Goal: Register for event/course

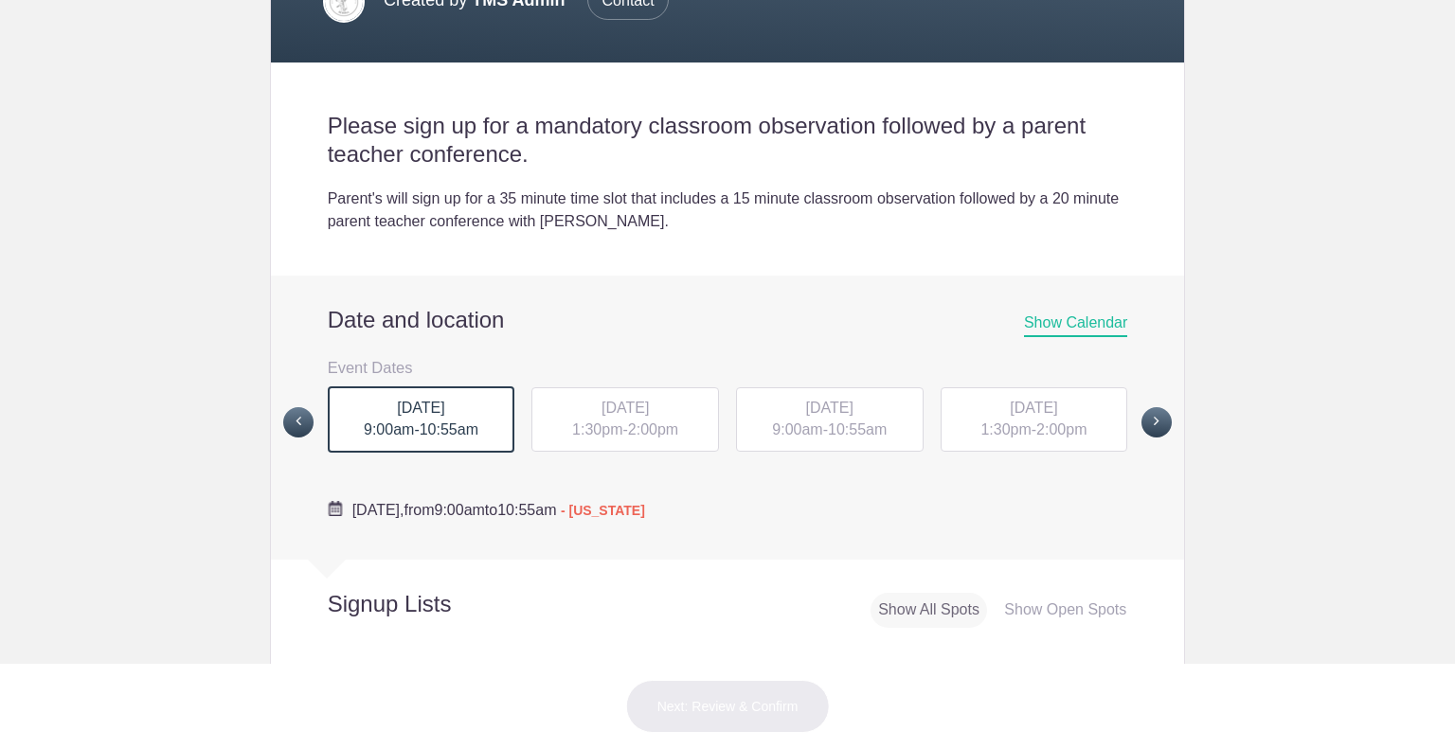
scroll to position [411, 0]
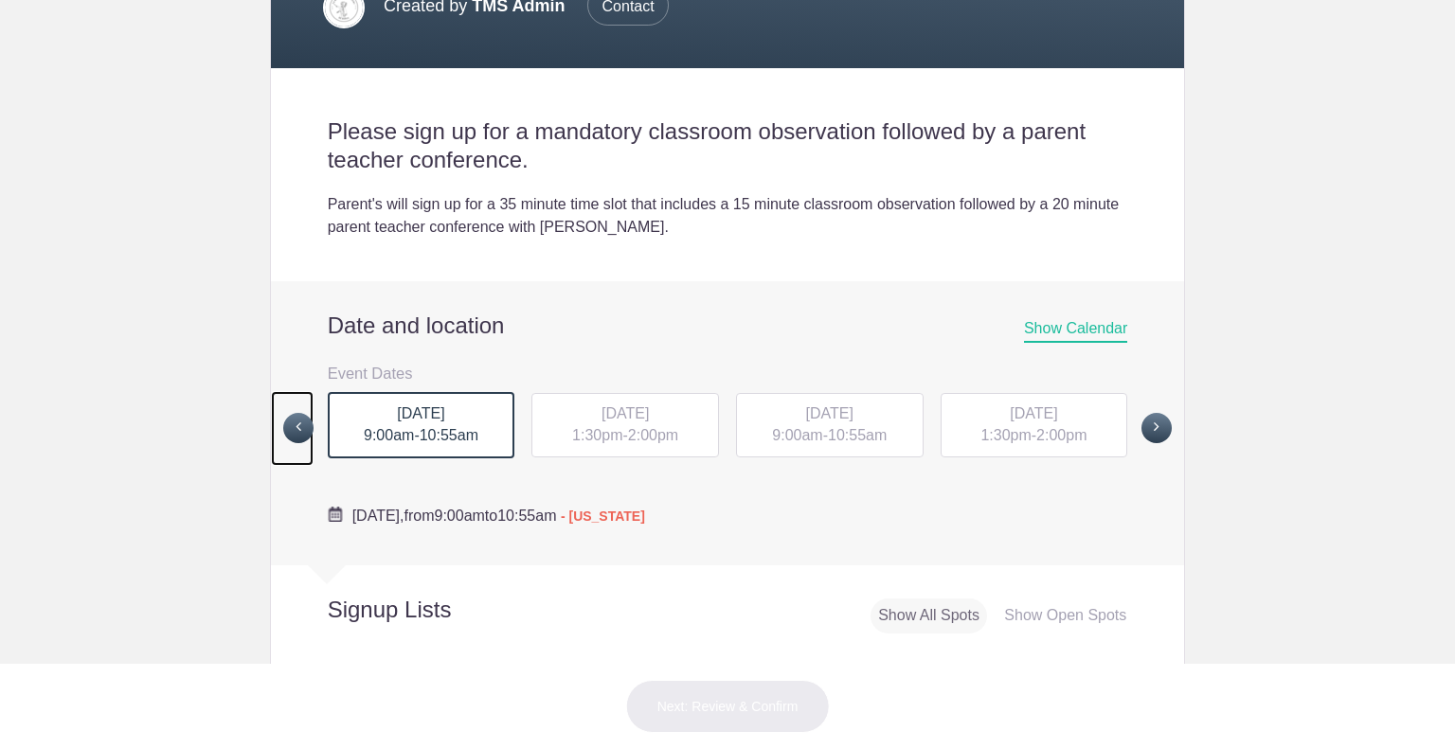
click at [283, 423] on span at bounding box center [298, 428] width 30 height 30
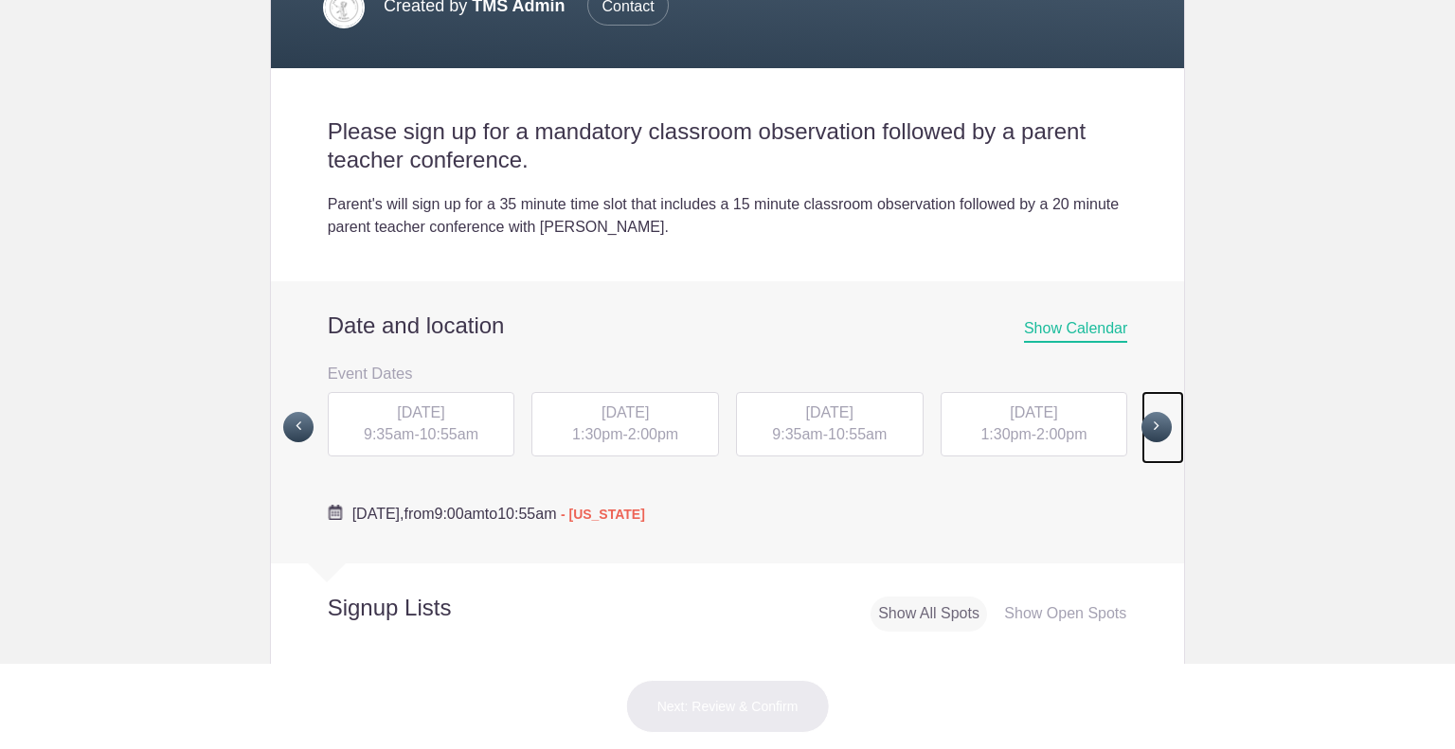
click at [1155, 423] on span at bounding box center [1157, 427] width 30 height 30
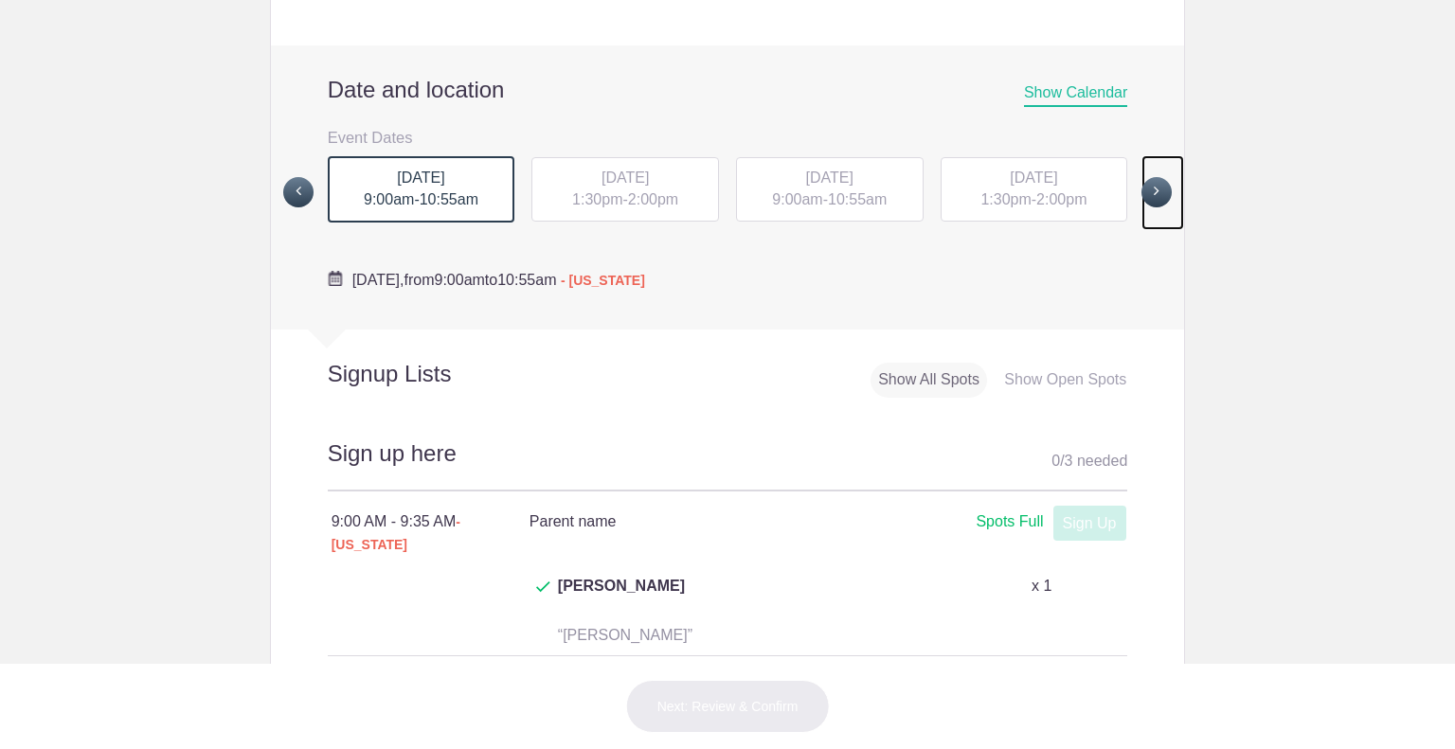
scroll to position [637, 0]
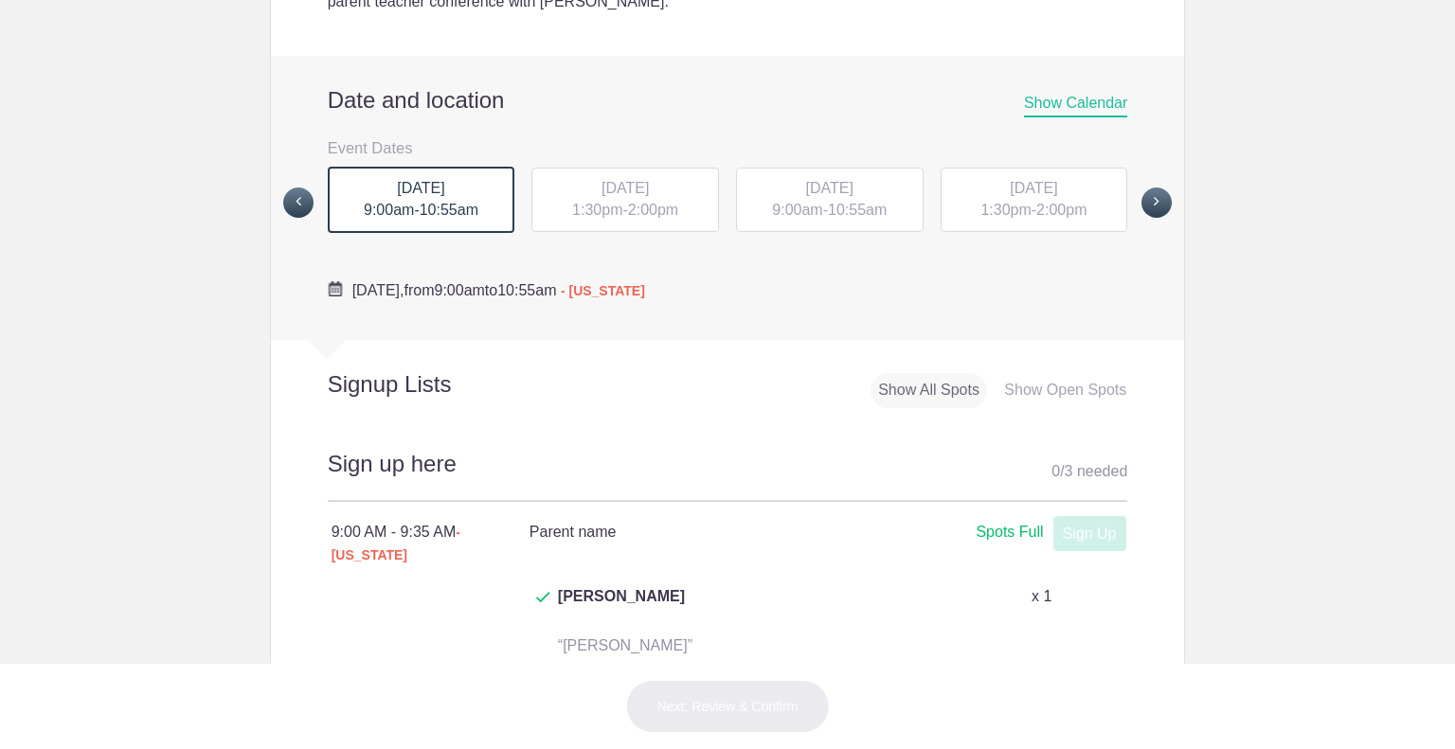
click at [598, 198] on div "MON, Sep 29, 2025 1:30pm - 2:00pm" at bounding box center [625, 200] width 188 height 64
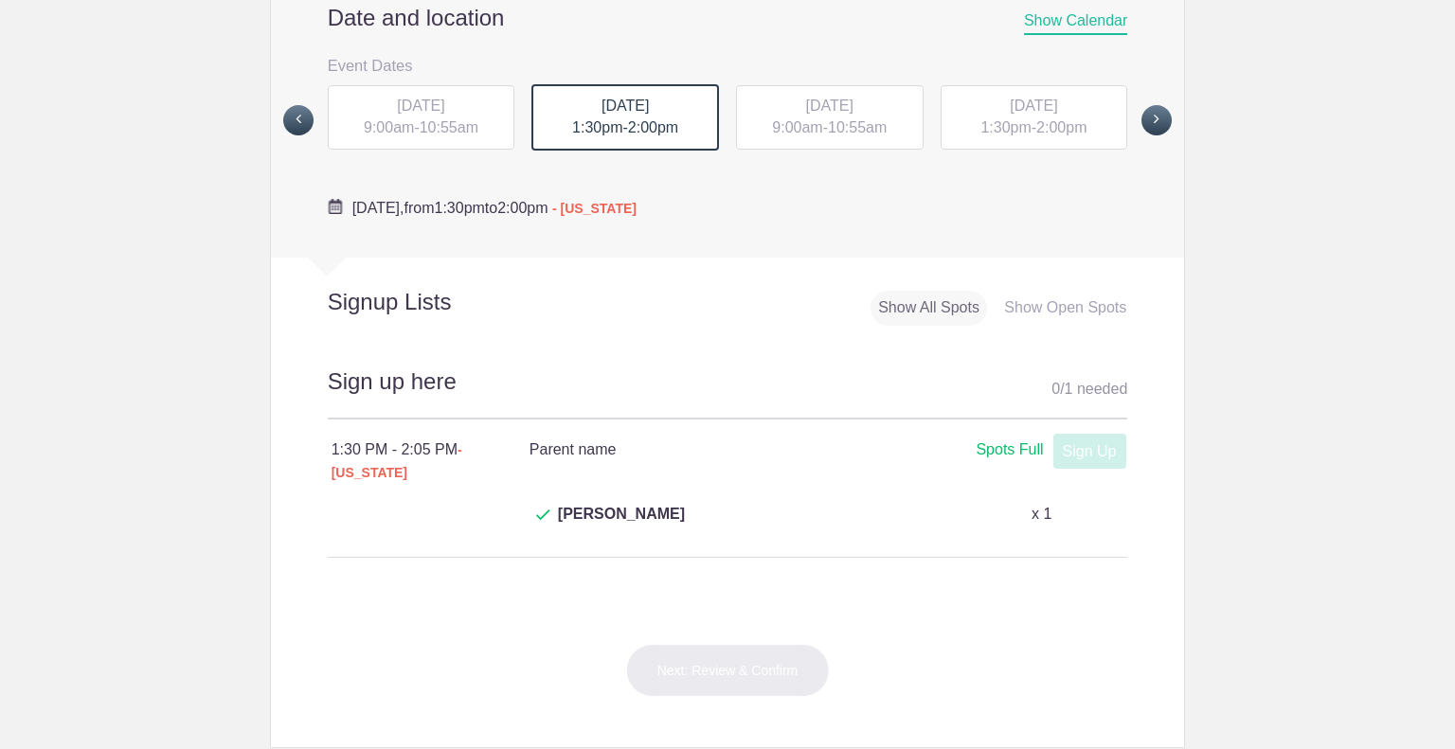
scroll to position [692, 0]
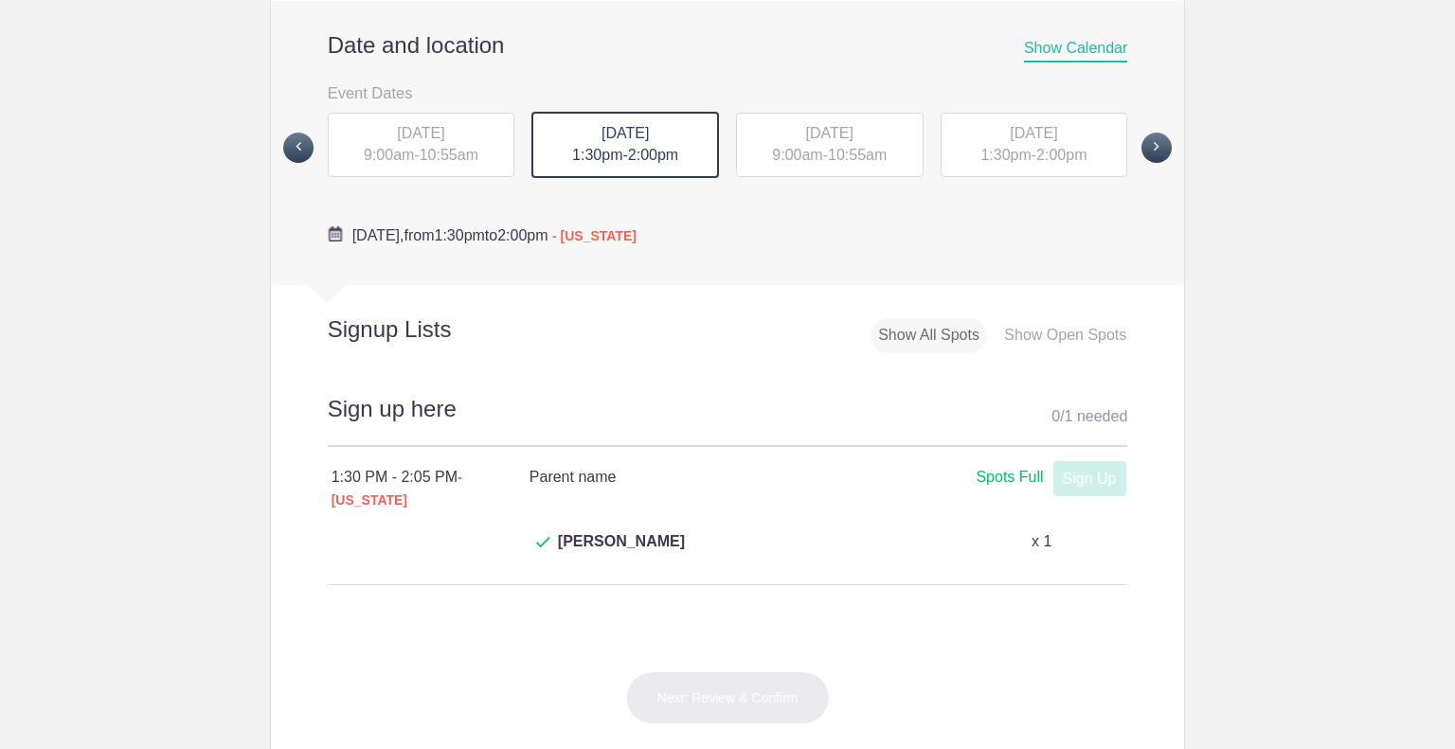
click at [446, 155] on span "10:55am" at bounding box center [449, 155] width 59 height 16
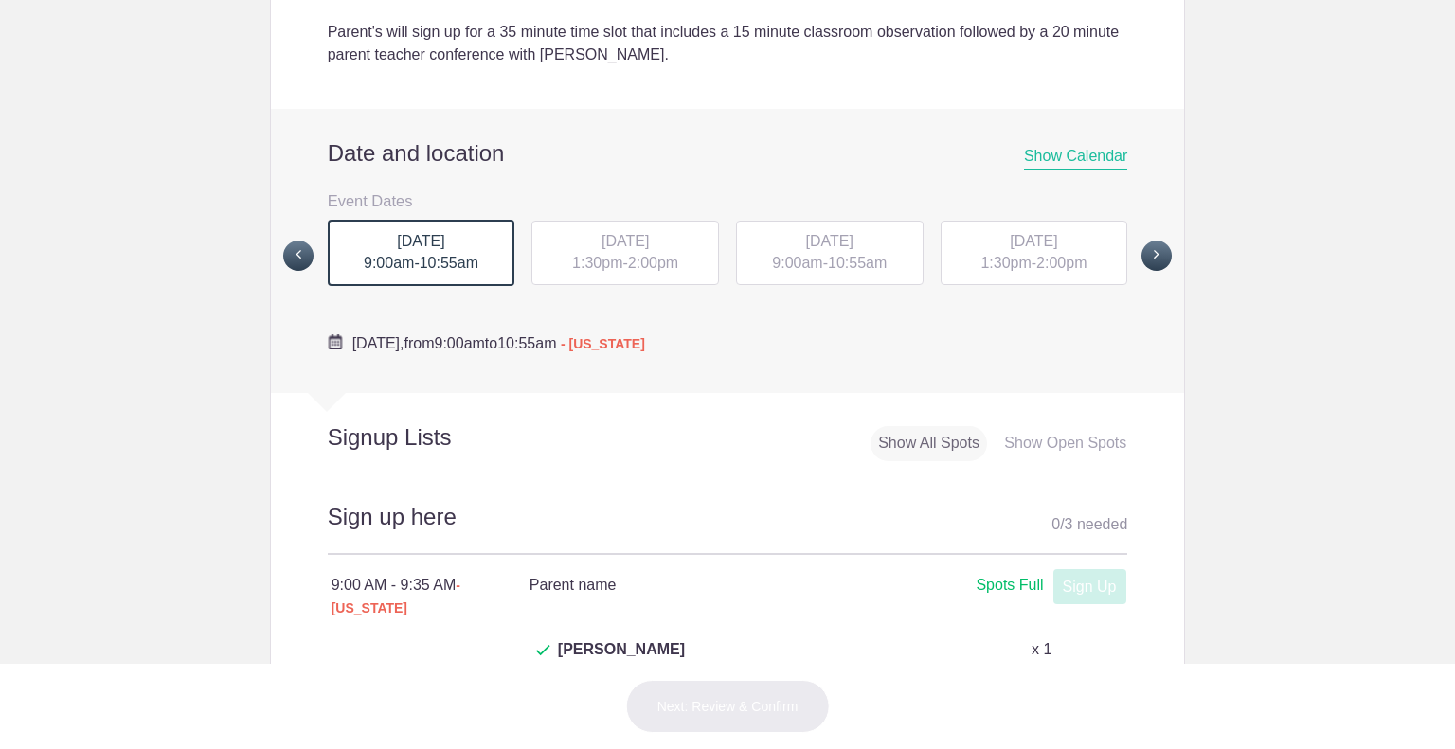
scroll to position [582, 0]
click at [649, 235] on span "[DATE]" at bounding box center [625, 243] width 47 height 16
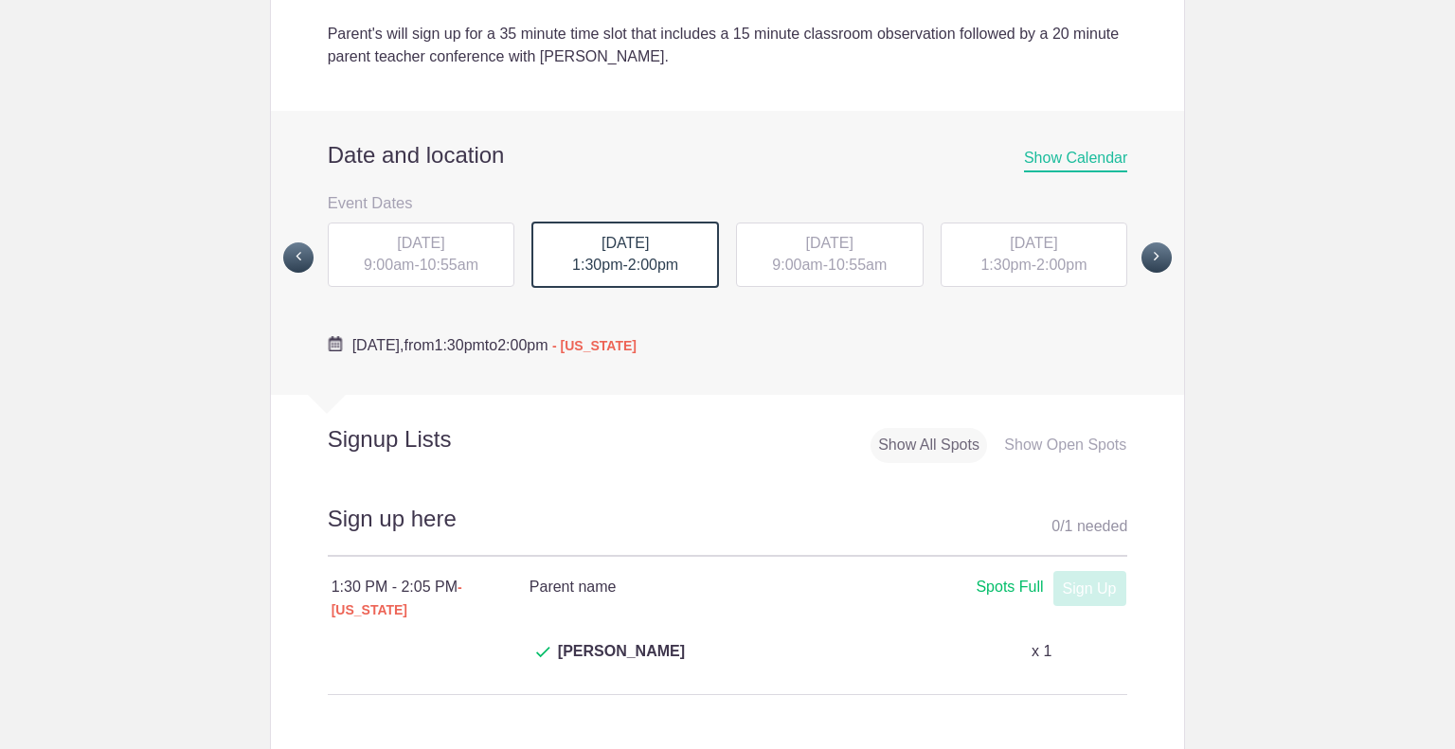
click at [854, 235] on span "[DATE]" at bounding box center [829, 243] width 47 height 16
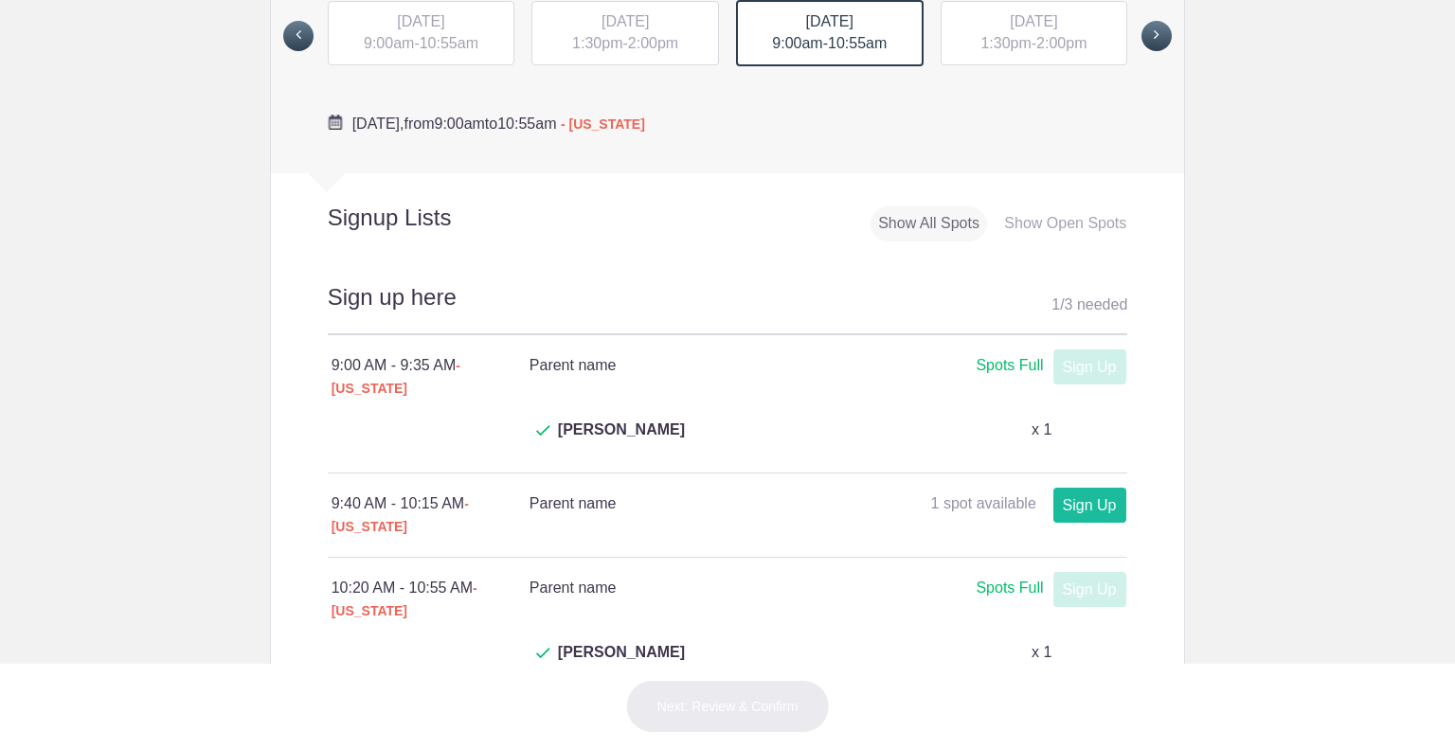
scroll to position [746, 0]
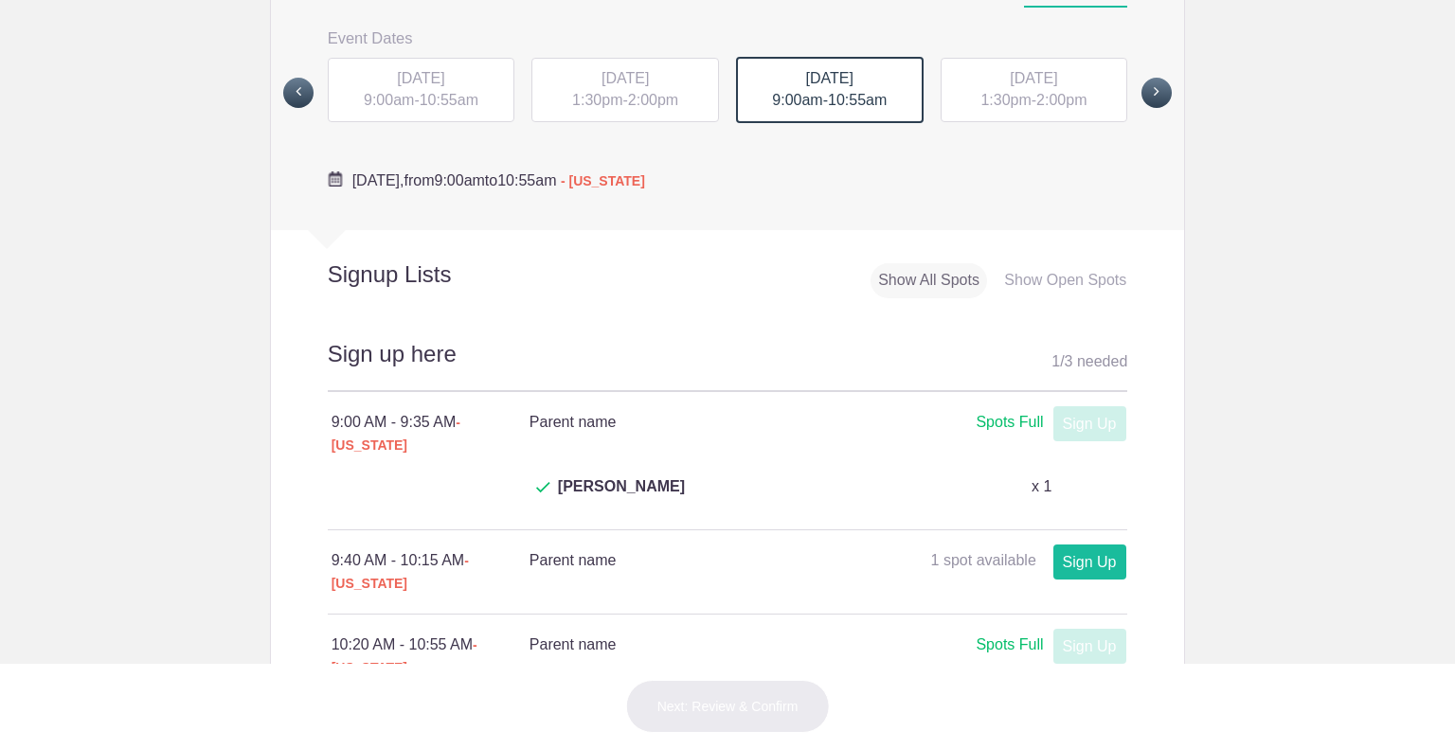
click at [1057, 80] on span "[DATE]" at bounding box center [1033, 78] width 47 height 16
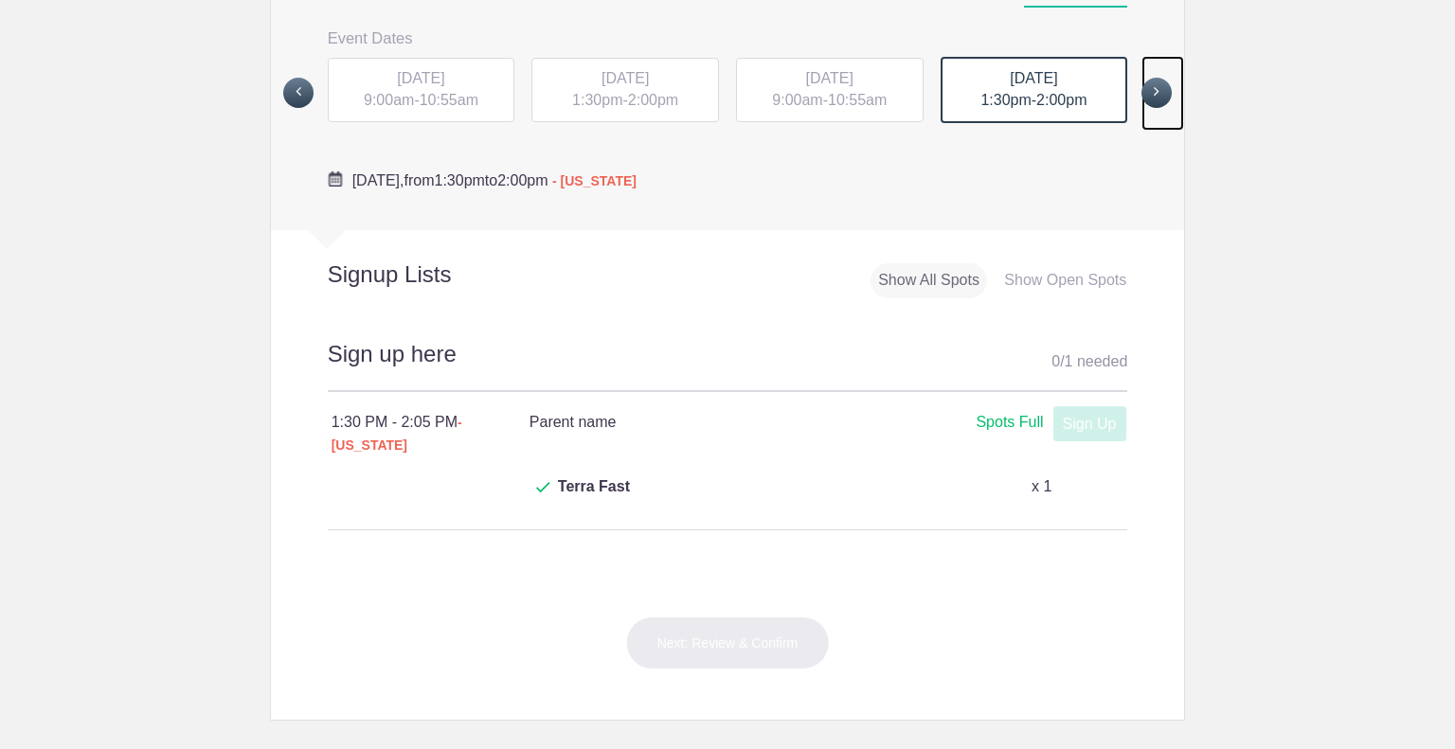
click at [1160, 89] on span at bounding box center [1157, 93] width 30 height 30
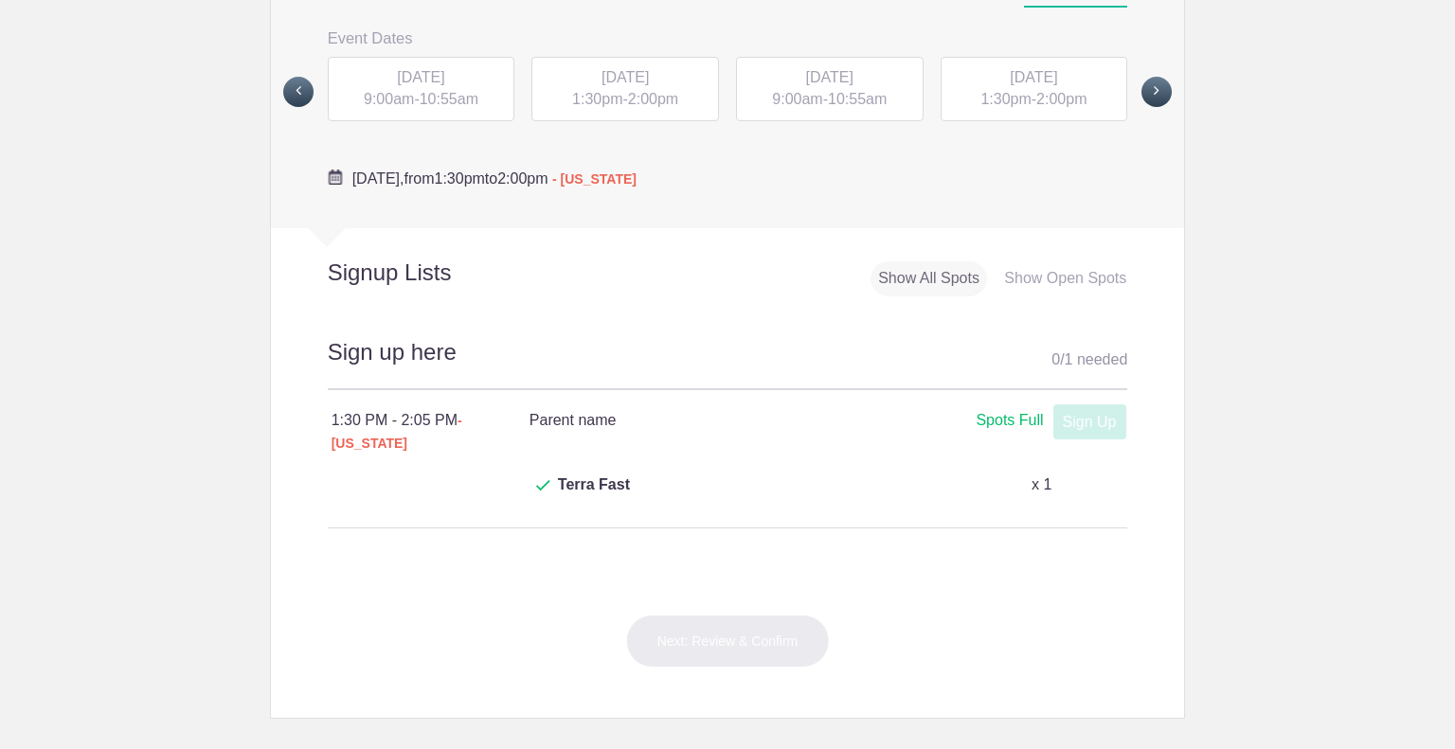
click at [387, 110] on div "[DATE] 9:00am - 10:55am" at bounding box center [422, 89] width 188 height 64
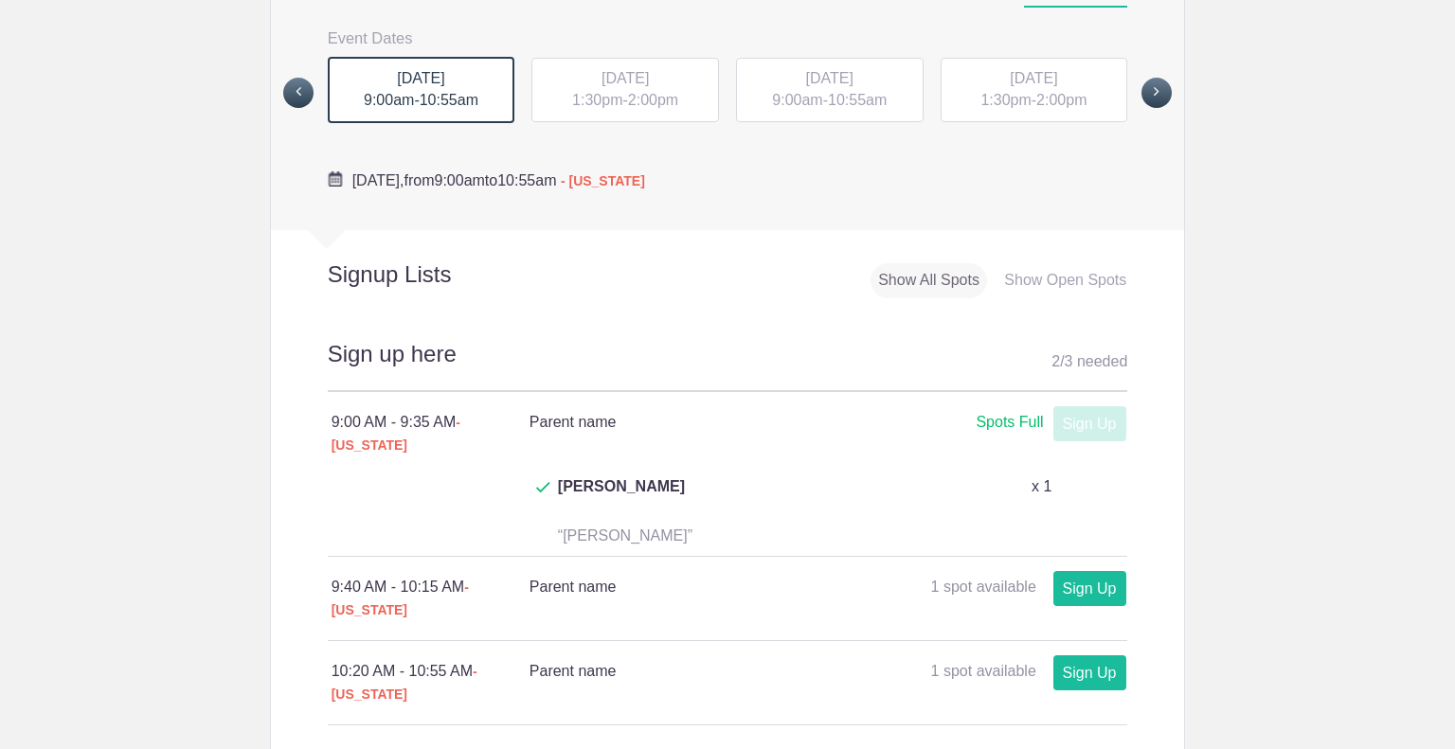
click at [629, 95] on span "2:00pm" at bounding box center [653, 100] width 50 height 16
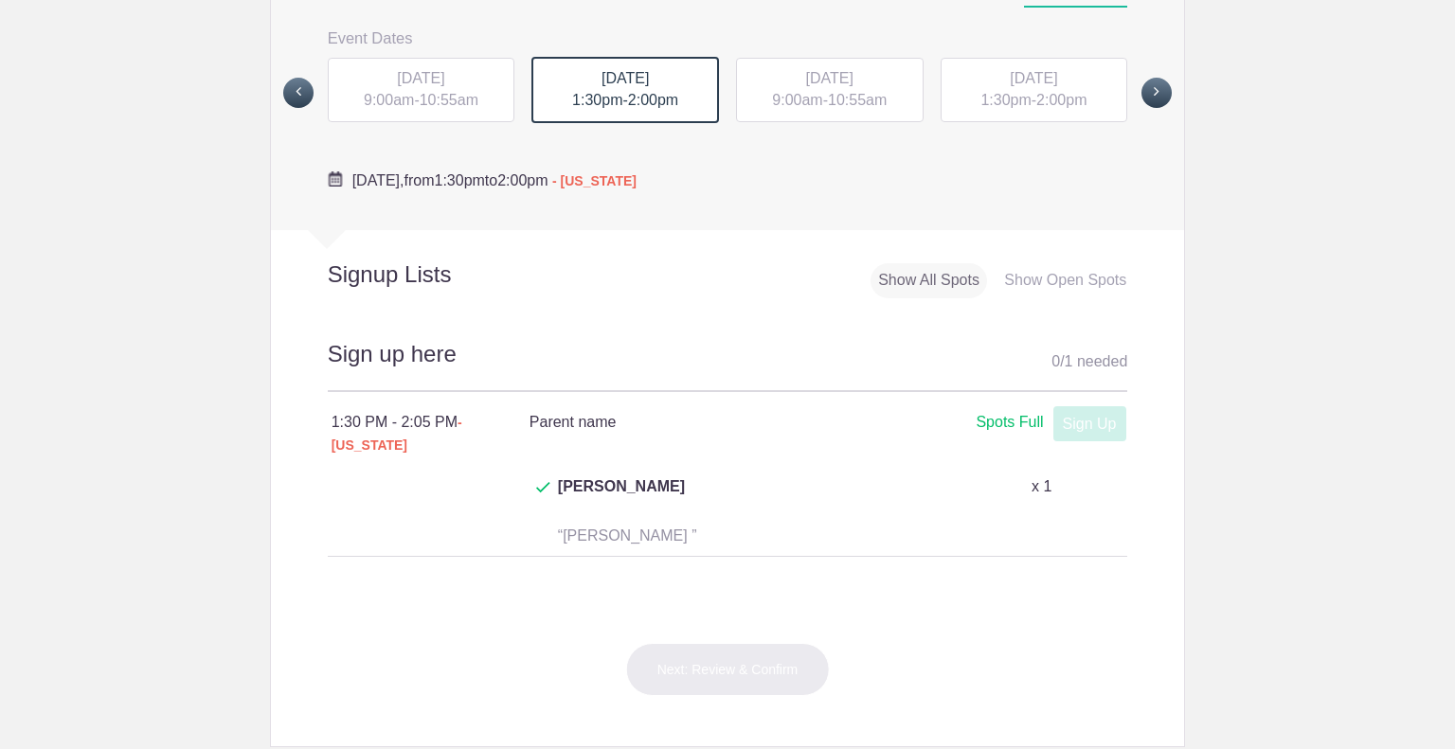
click at [883, 77] on div "THU, Oct 2, 2025 9:00am - 10:55am" at bounding box center [830, 90] width 188 height 64
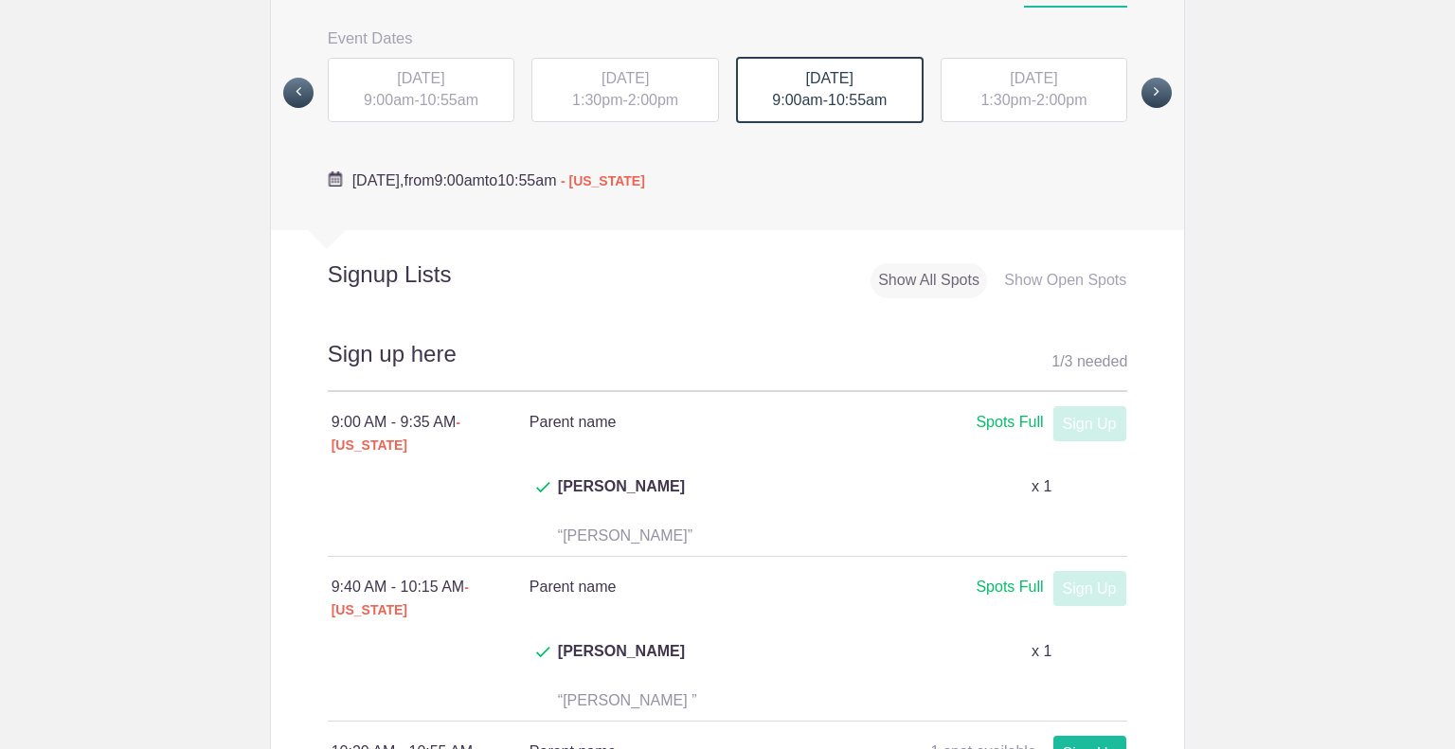
click at [1099, 81] on div "THU, Oct 2, 2025 1:30pm - 2:00pm" at bounding box center [1035, 90] width 188 height 64
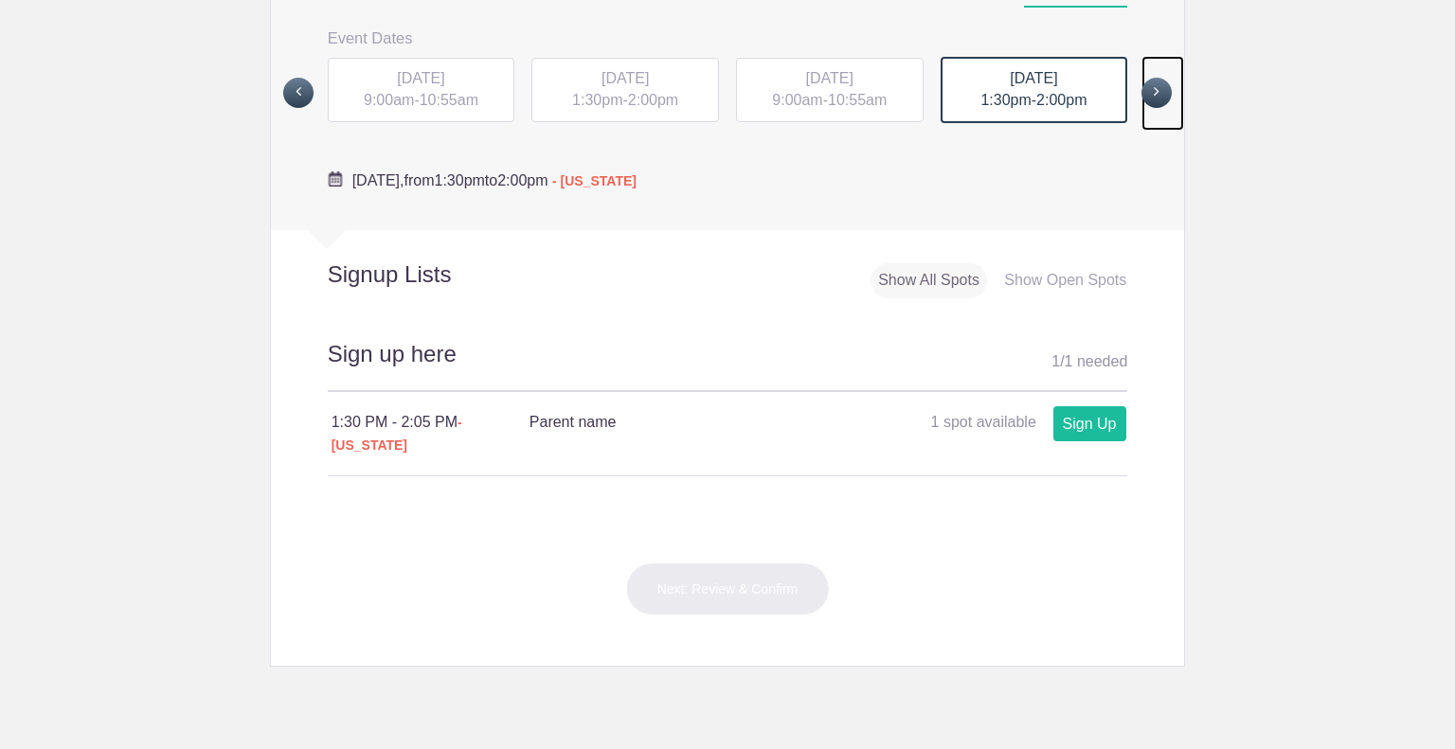
click at [1159, 100] on span at bounding box center [1157, 93] width 30 height 30
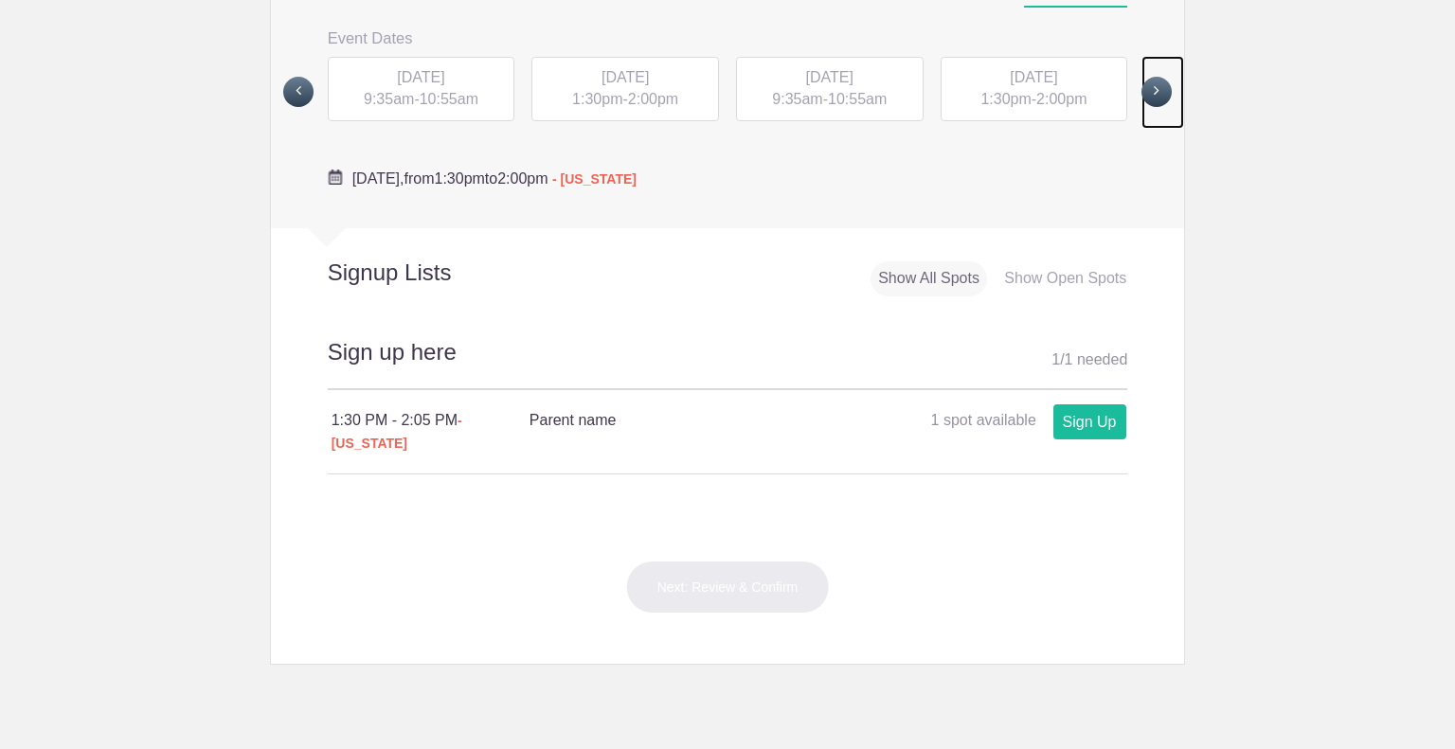
click at [1143, 94] on span at bounding box center [1157, 92] width 30 height 30
click at [290, 85] on span at bounding box center [298, 92] width 30 height 30
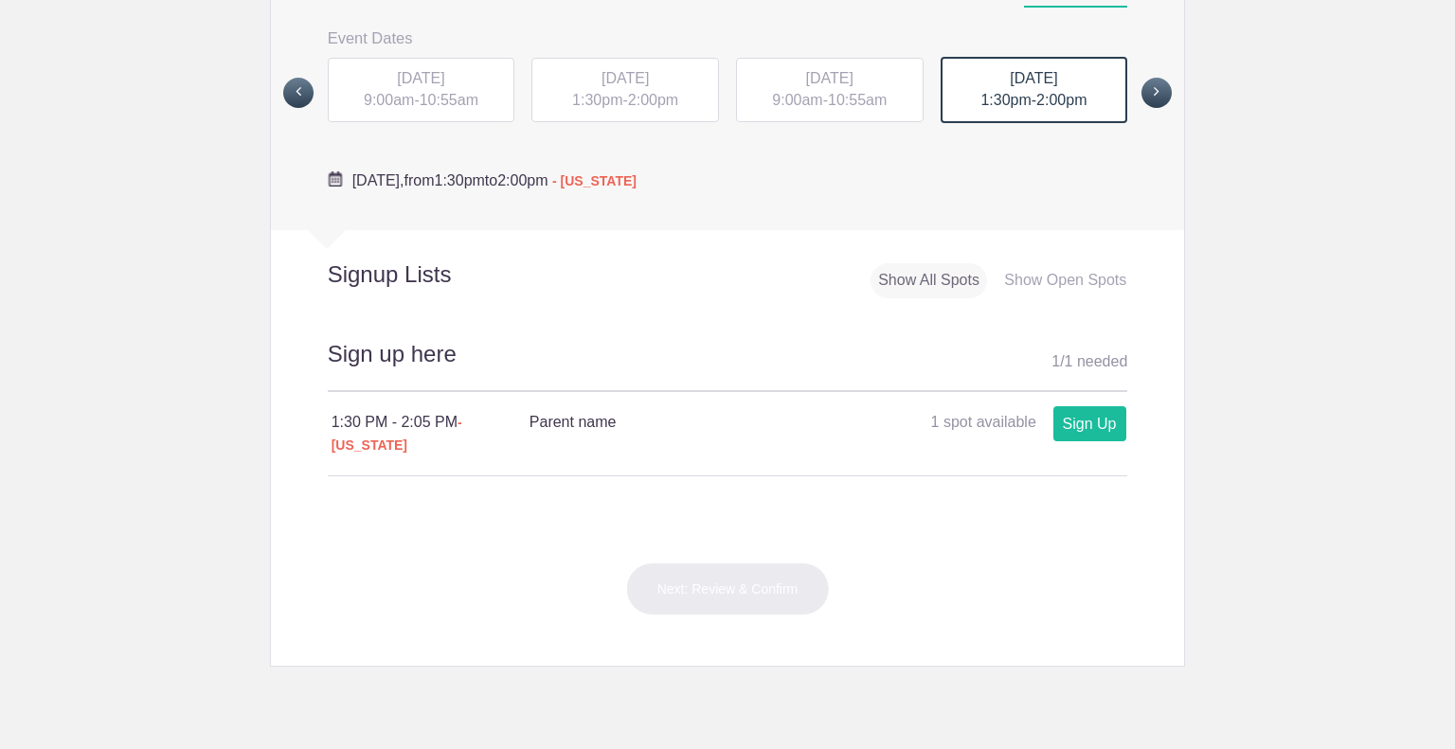
click at [626, 90] on div "WED, Oct 1, 2025 1:30pm - 2:00pm" at bounding box center [625, 90] width 188 height 64
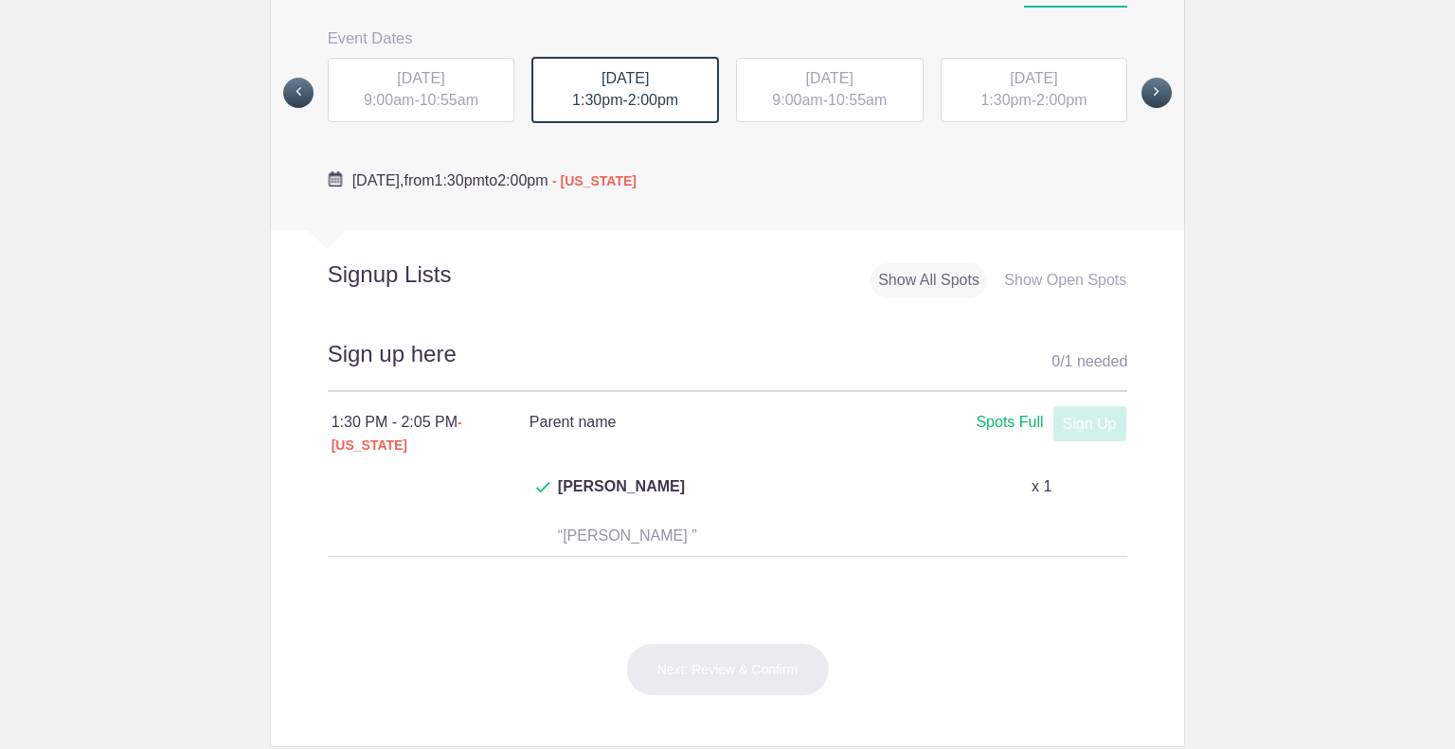
click at [417, 100] on div "[DATE] 9:00am - 10:55am" at bounding box center [422, 90] width 188 height 64
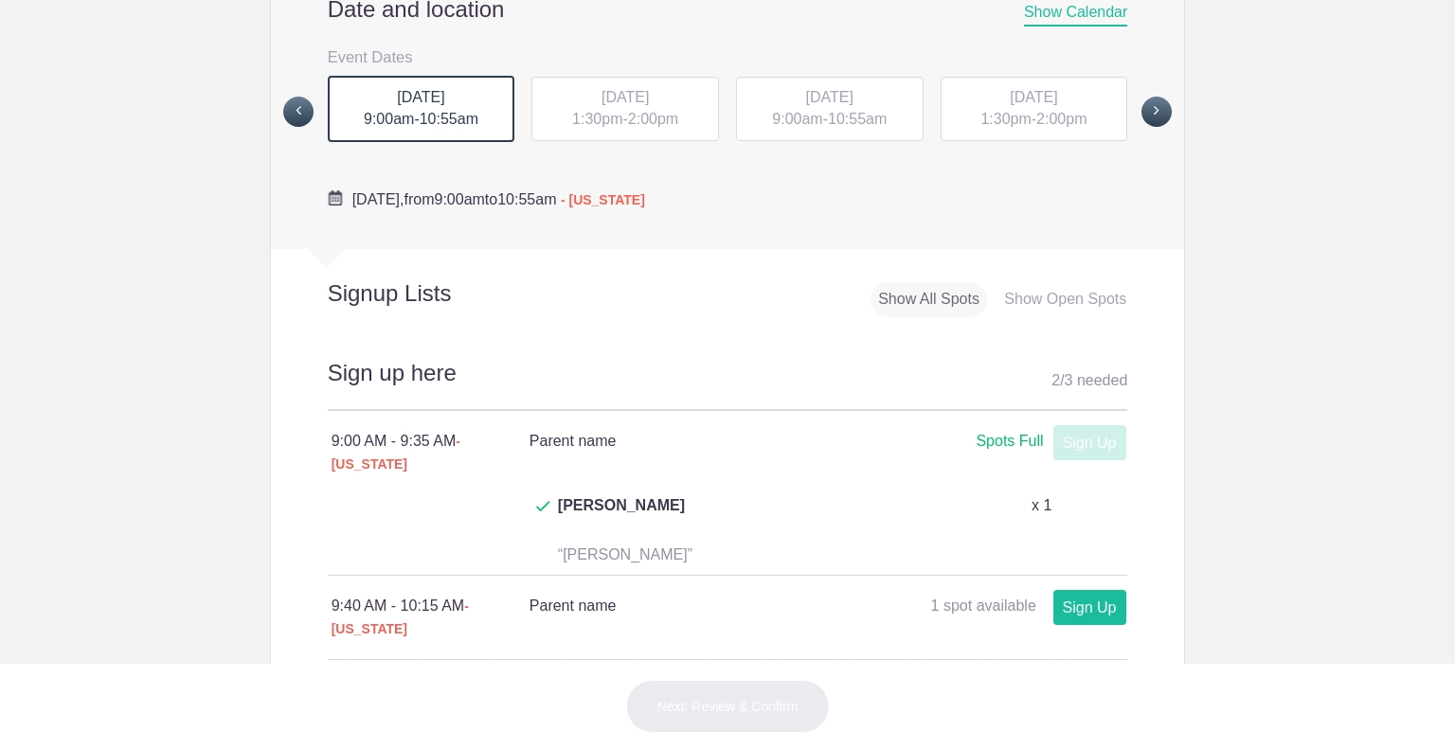
scroll to position [728, 0]
click at [292, 118] on span at bounding box center [298, 112] width 30 height 30
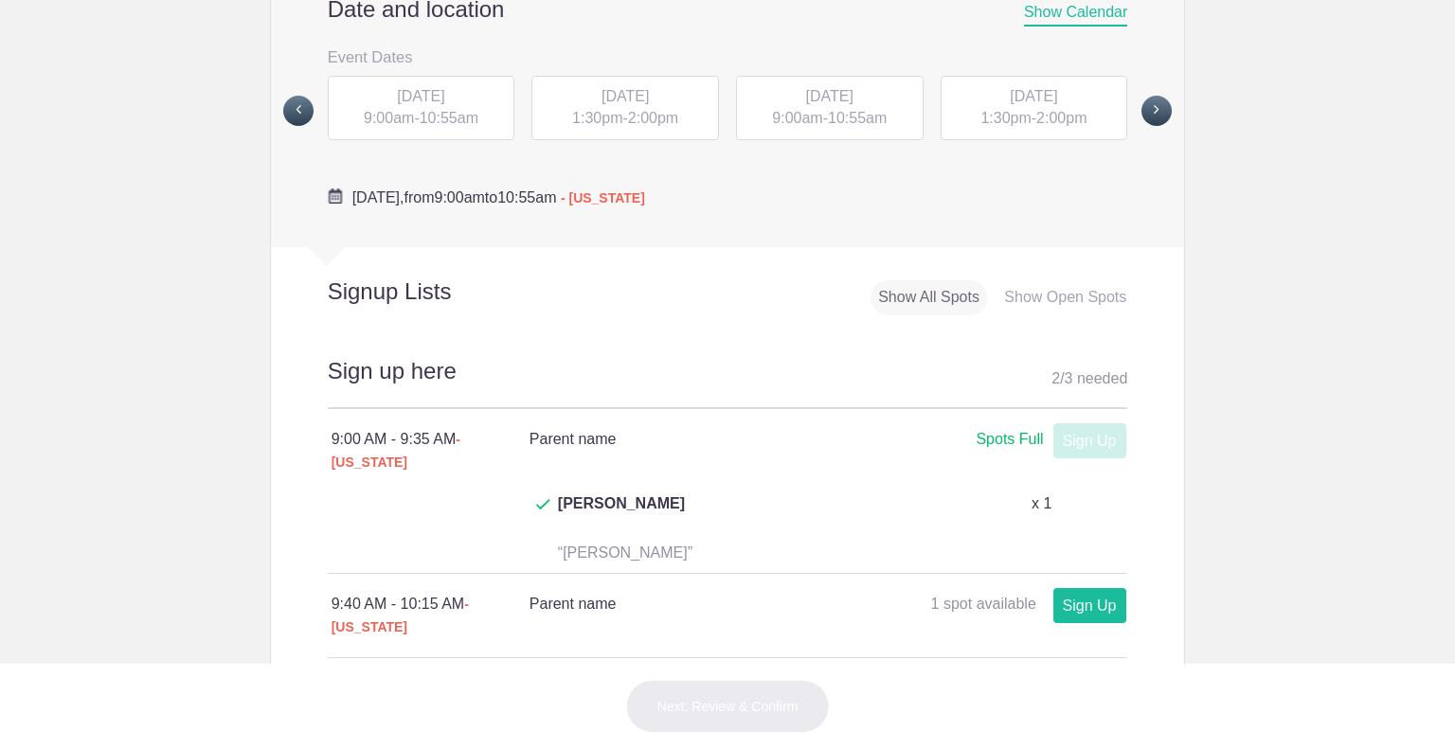
click at [869, 110] on span "10:55am" at bounding box center [857, 118] width 59 height 16
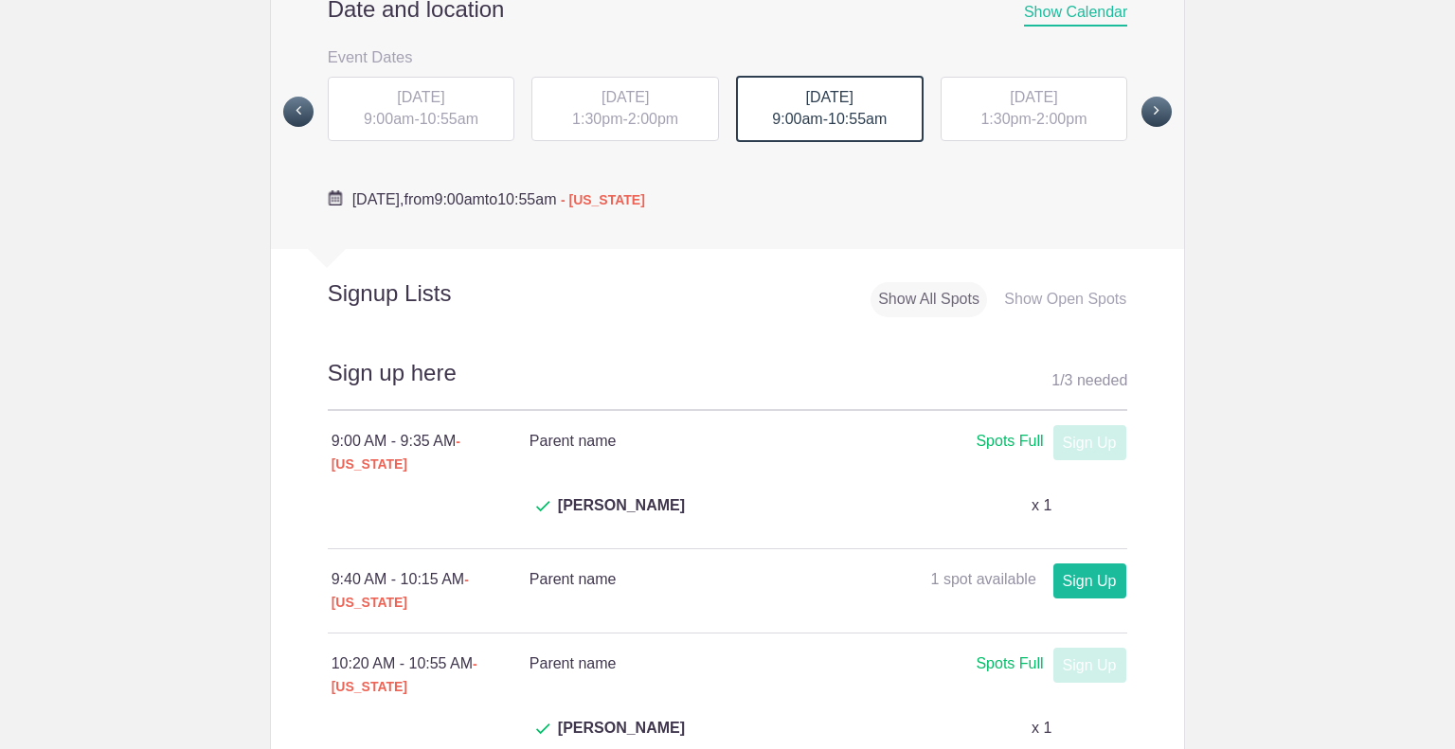
click at [1085, 115] on span "2:00pm" at bounding box center [1061, 119] width 50 height 16
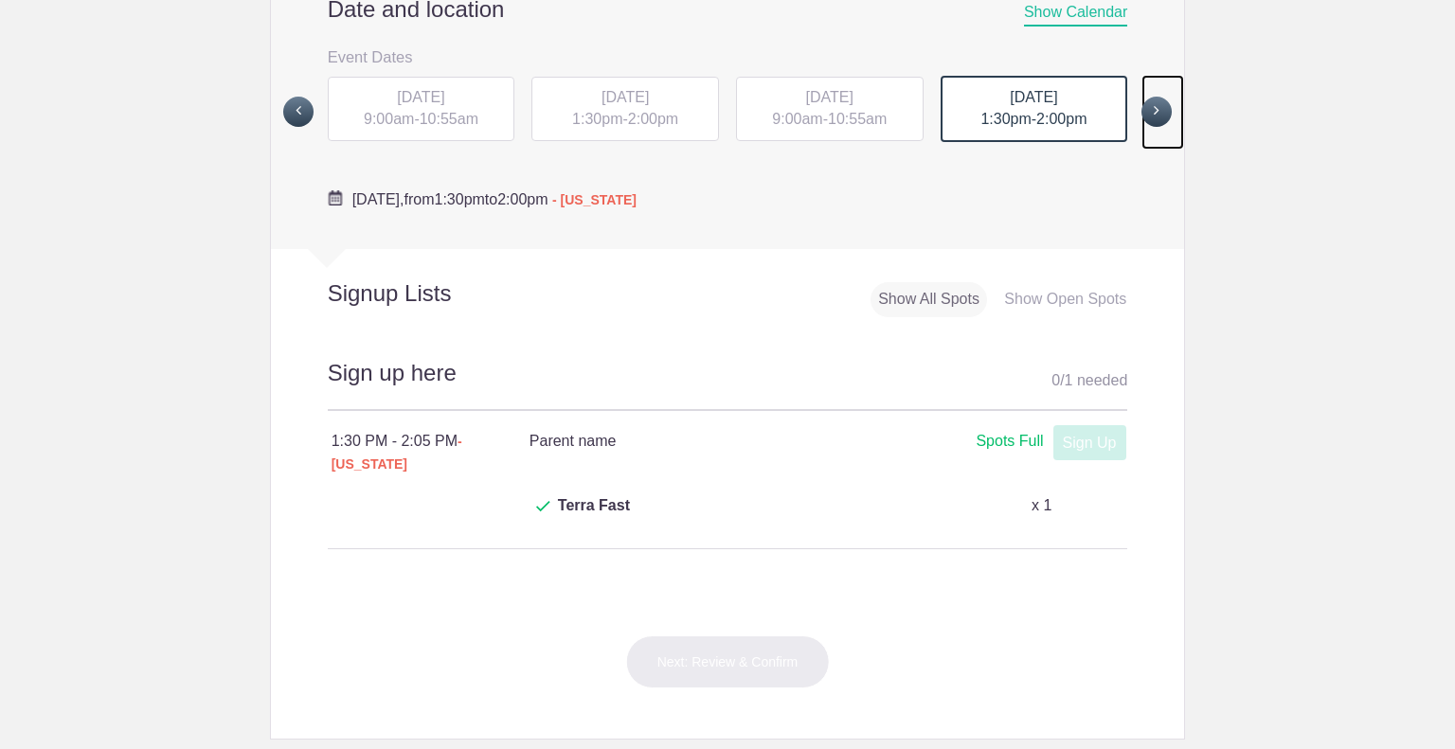
click at [1152, 110] on span at bounding box center [1157, 112] width 30 height 30
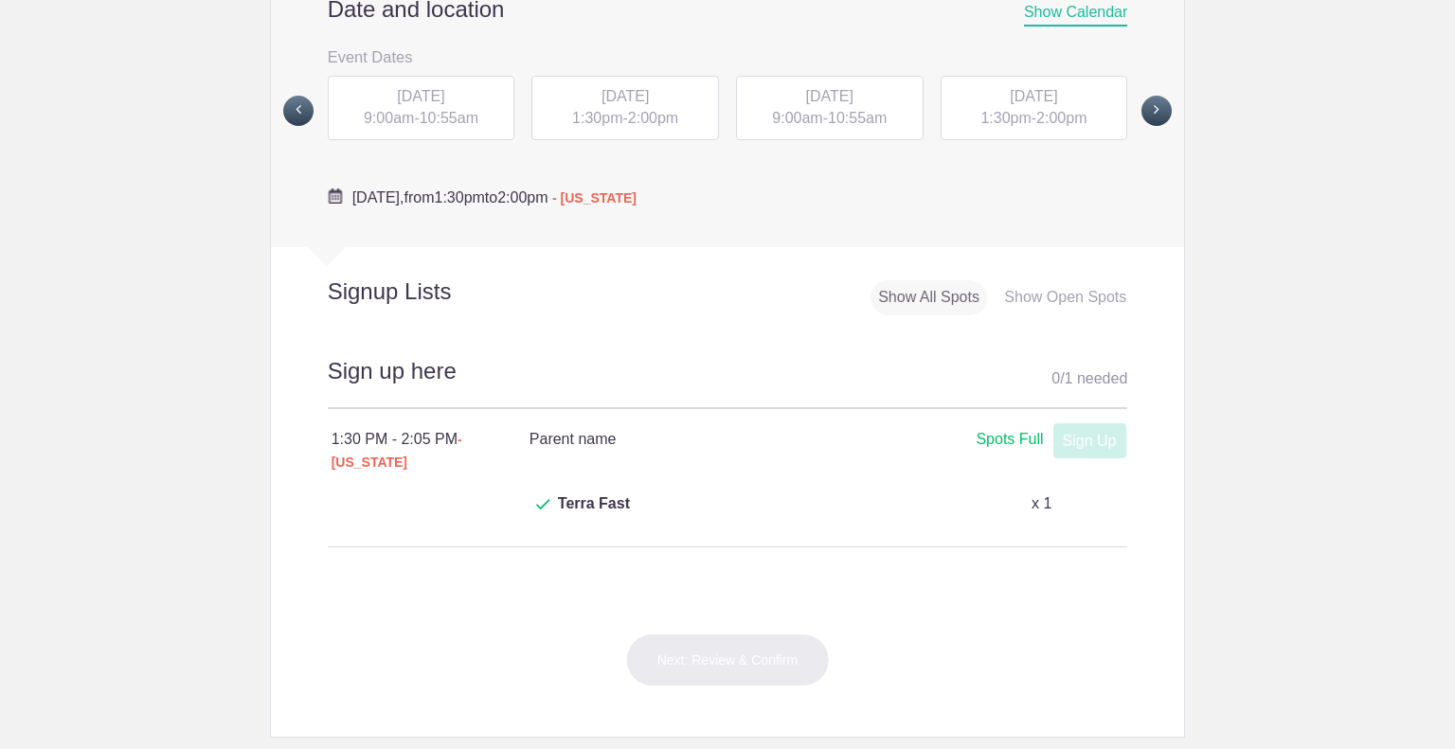
click at [431, 92] on span "[DATE]" at bounding box center [420, 96] width 47 height 16
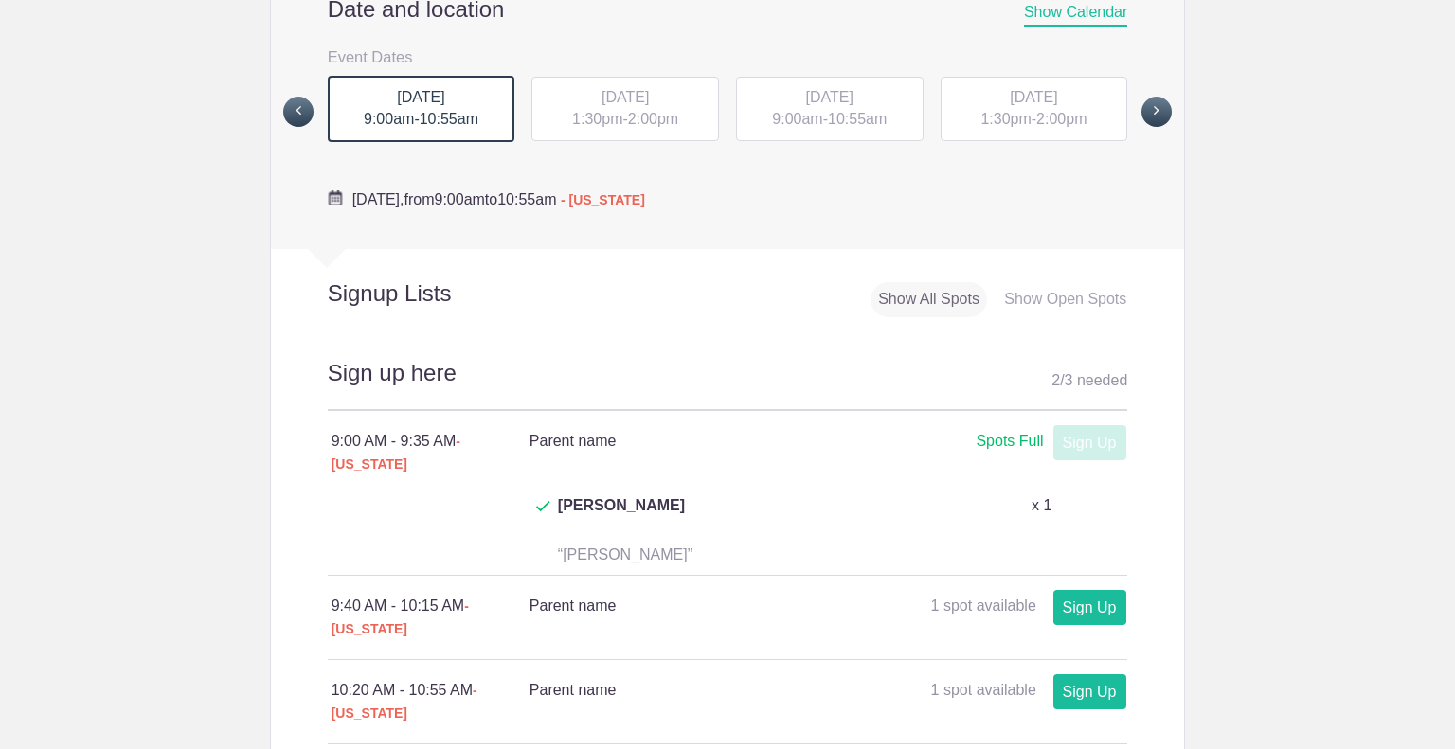
scroll to position [894, 0]
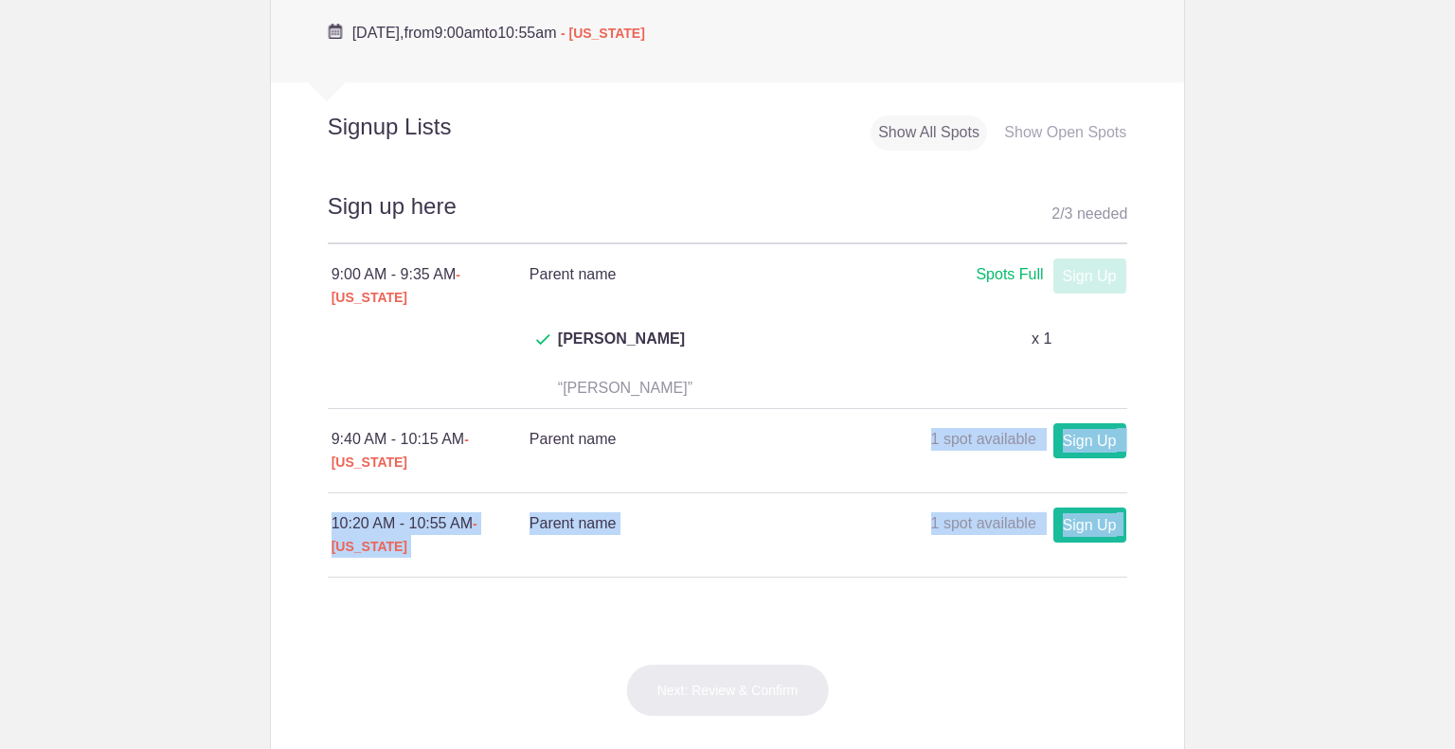
drag, startPoint x: 716, startPoint y: 532, endPoint x: 919, endPoint y: 404, distance: 240.2
click at [919, 404] on div "Sign up here 2 / 3 needed 9:00 AM - 9:35 AM - Arizona Parent name Spots Full Sp…" at bounding box center [728, 403] width 914 height 487
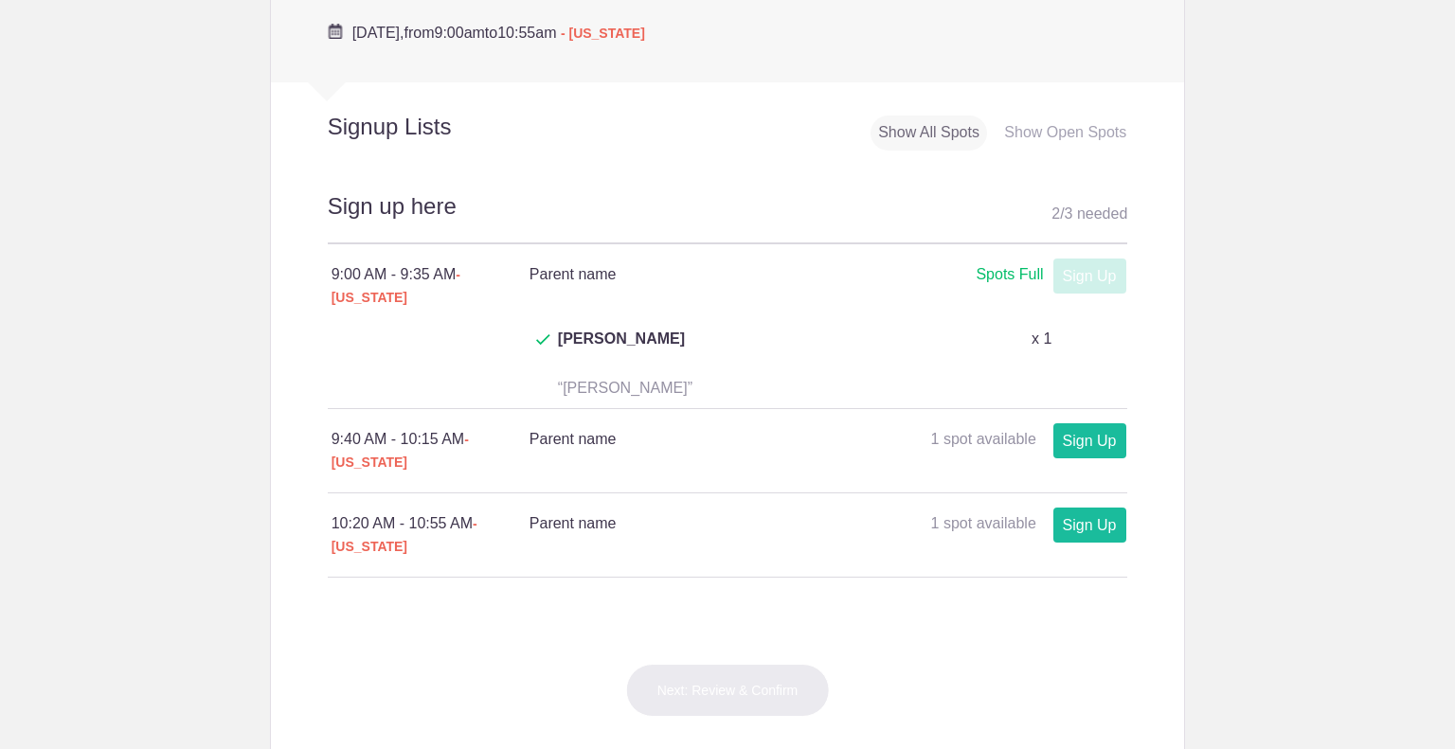
click at [809, 409] on div "9:40 AM - 10:15 AM - Arizona Parent name 1 spot available 1 spot available Sign…" at bounding box center [728, 450] width 800 height 83
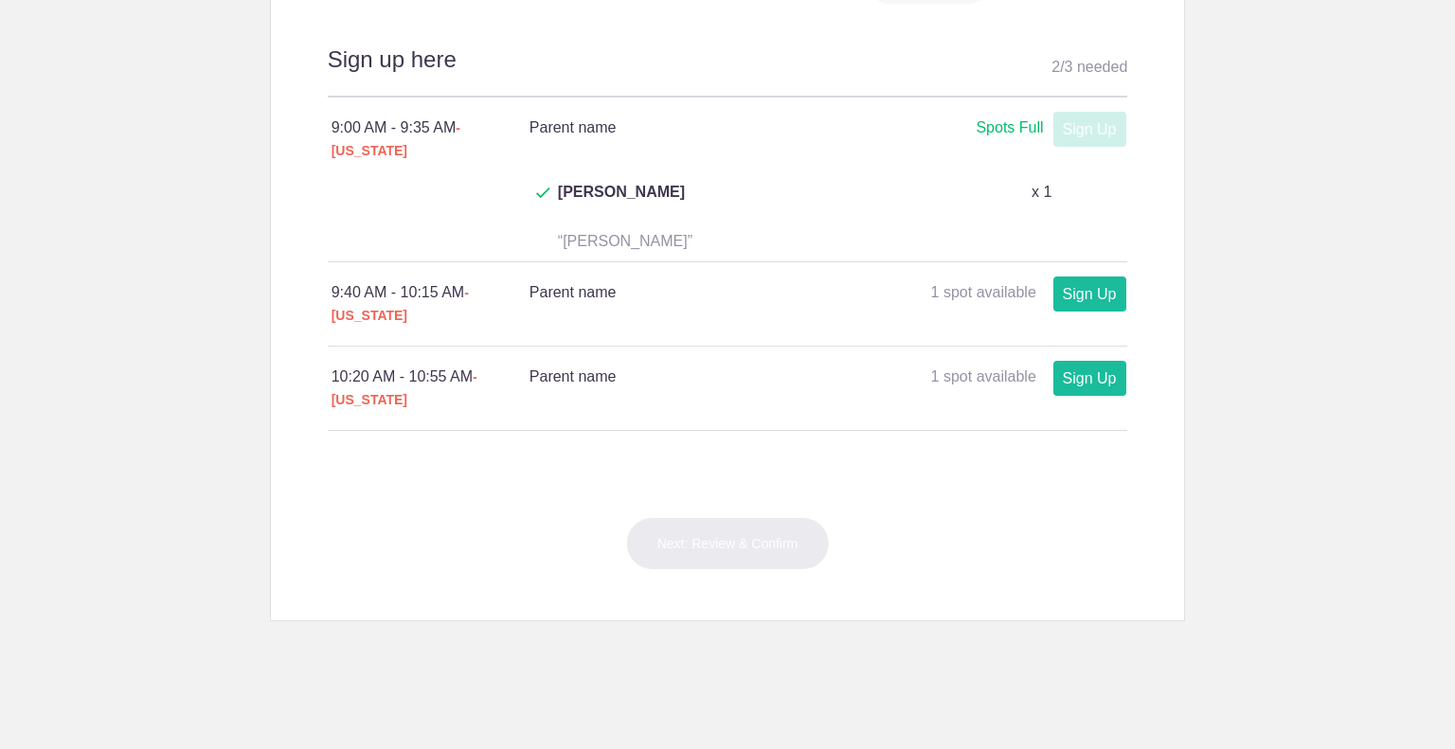
scroll to position [1040, 0]
click at [1082, 362] on link "Sign Up" at bounding box center [1089, 379] width 73 height 35
type input "1"
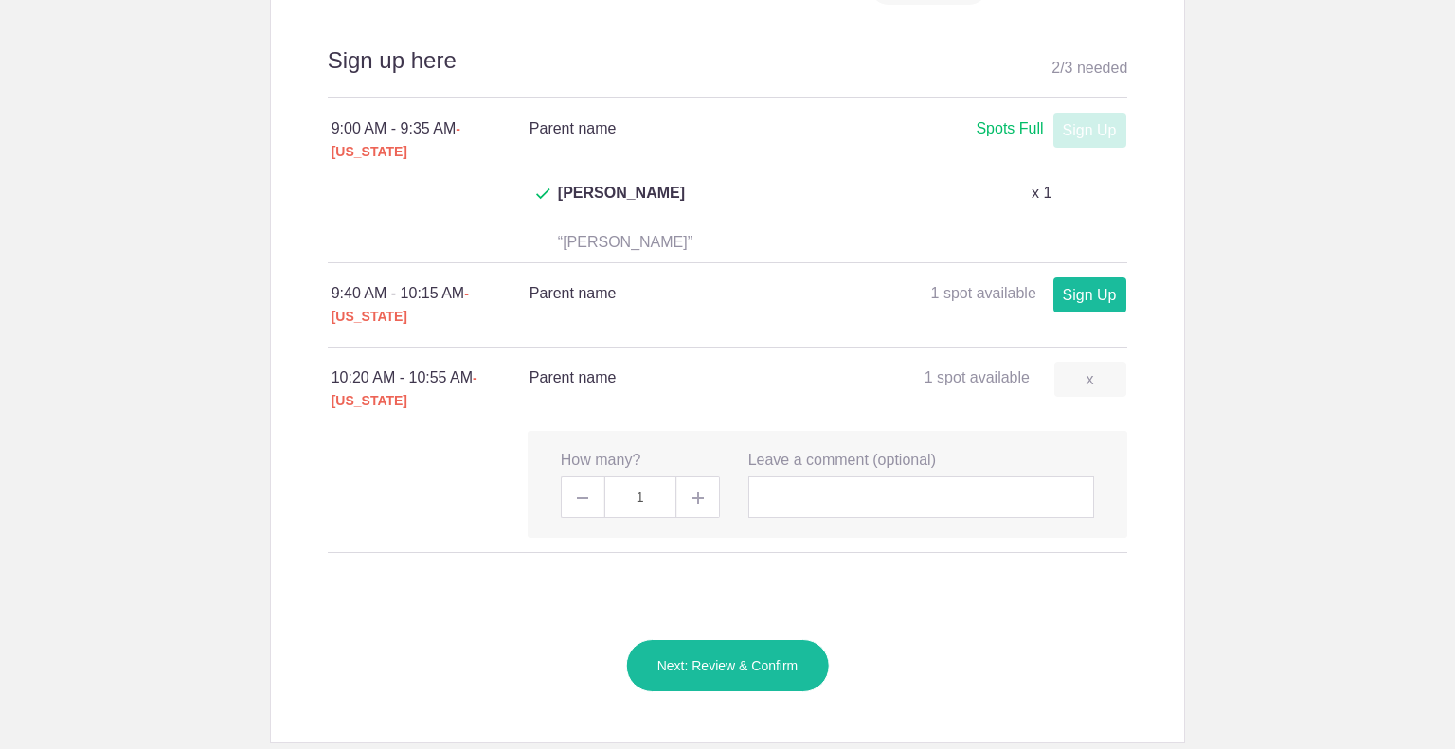
click at [697, 477] on span at bounding box center [698, 498] width 43 height 42
click at [699, 477] on span at bounding box center [698, 498] width 43 height 42
click at [712, 639] on button "Next: Review & Confirm" at bounding box center [728, 665] width 204 height 53
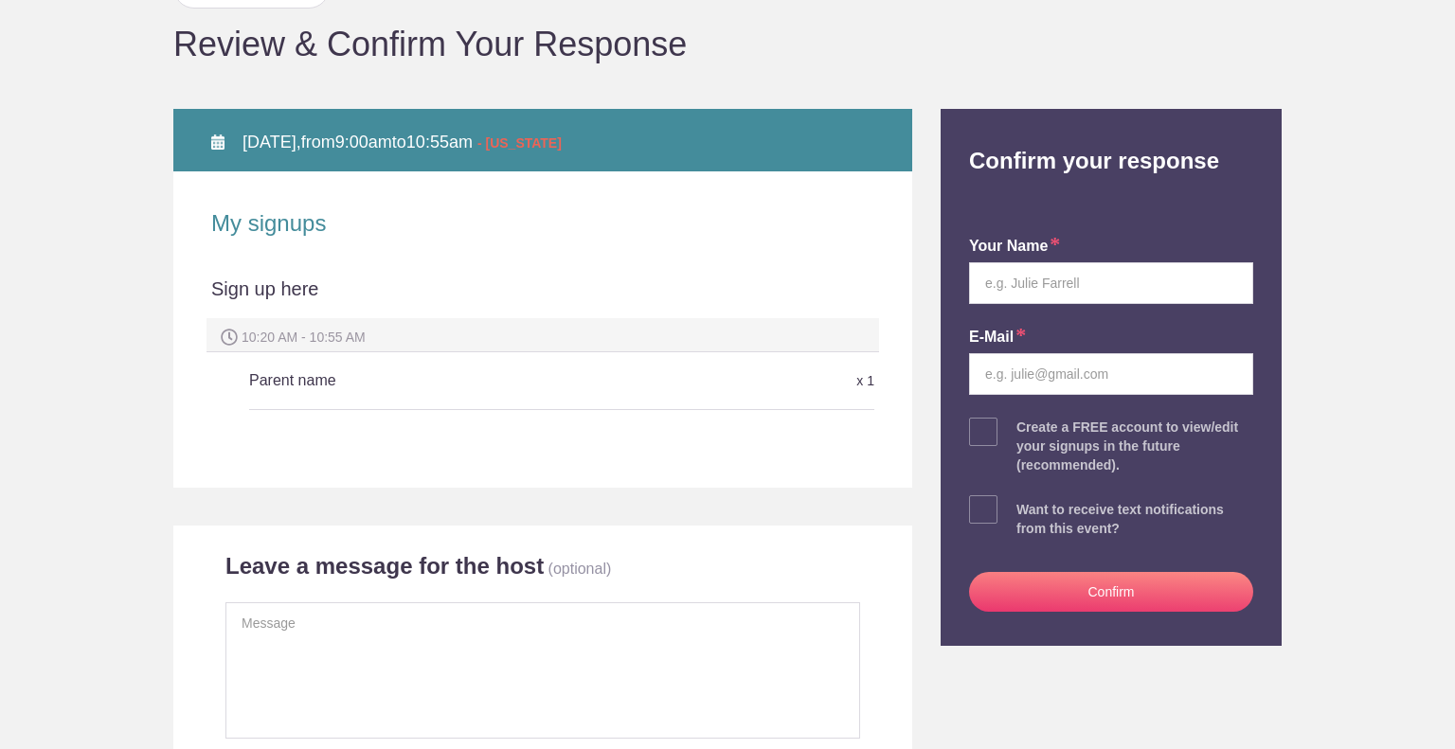
scroll to position [180, 0]
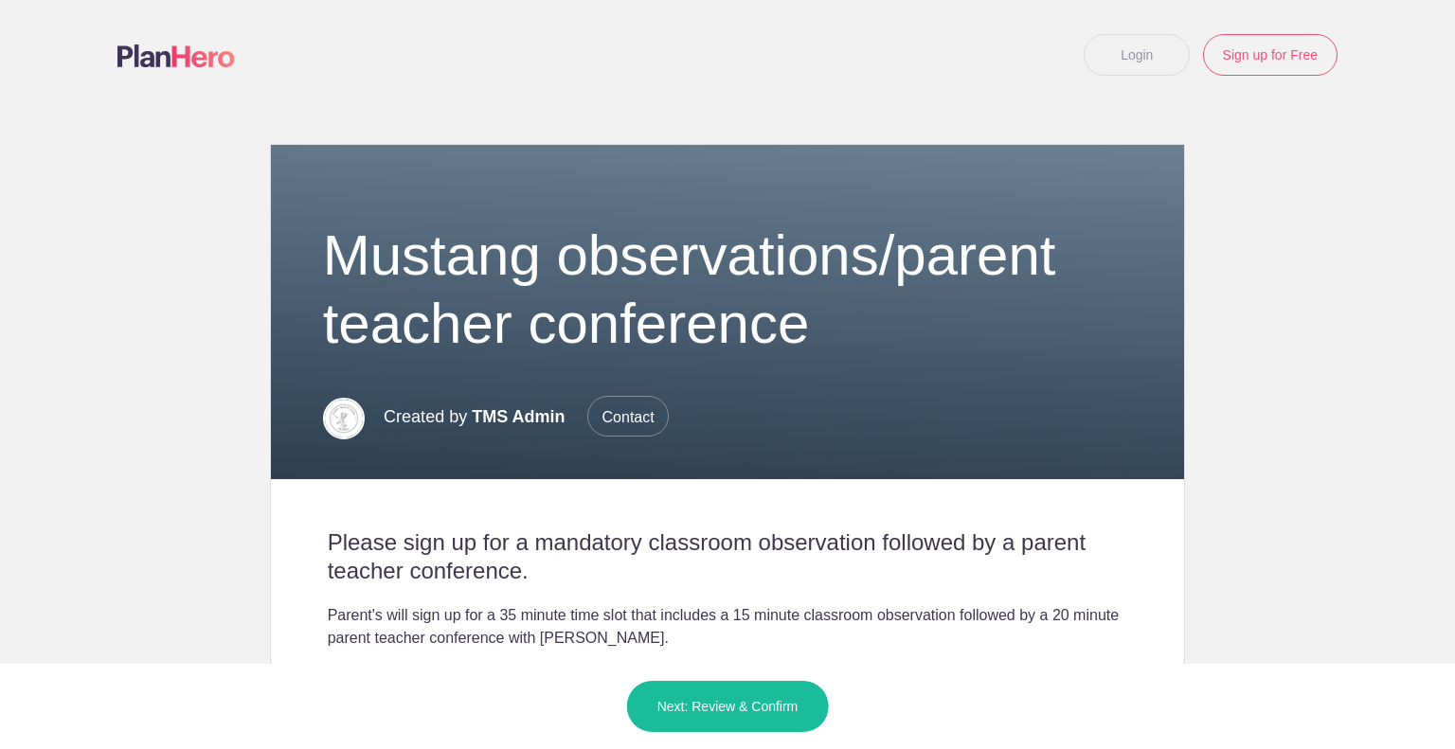
scroll to position [506, 0]
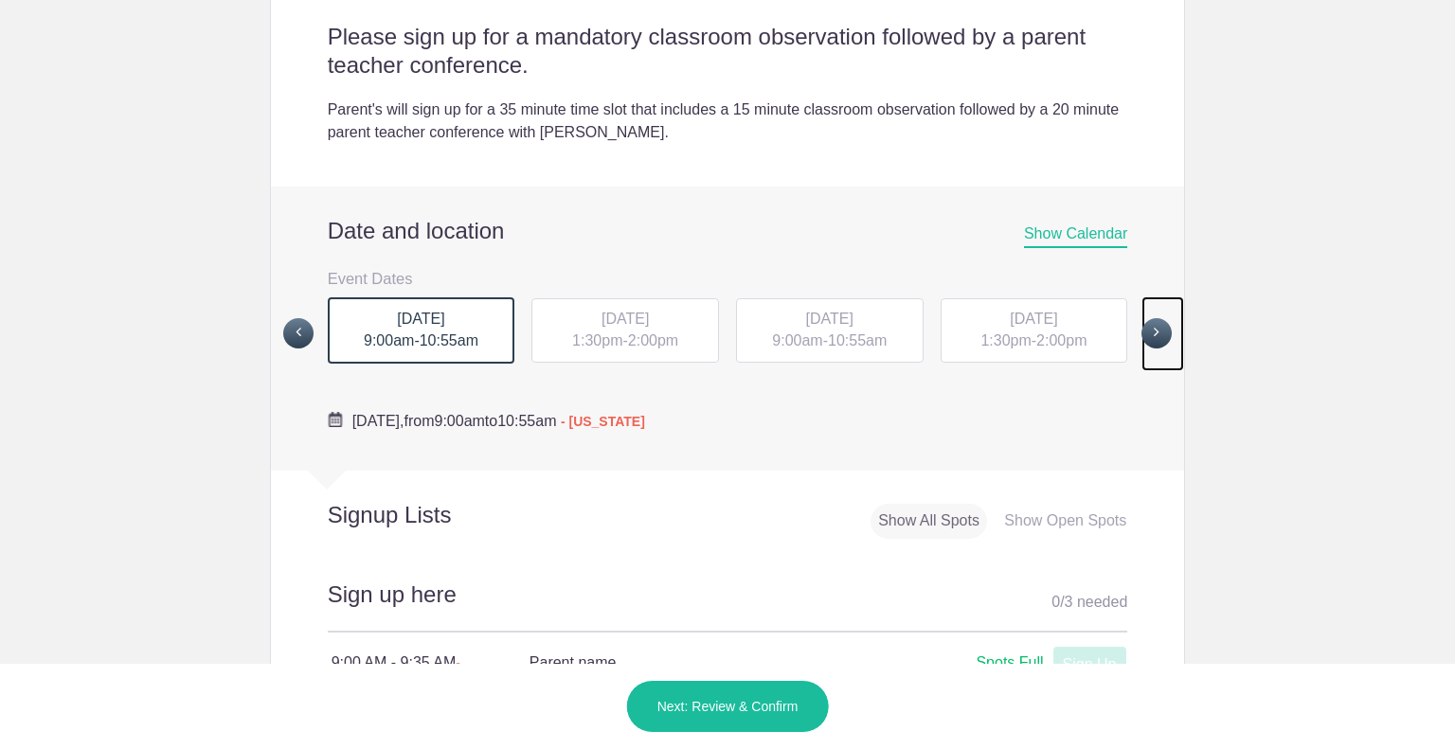
click at [1163, 321] on link at bounding box center [1163, 334] width 43 height 75
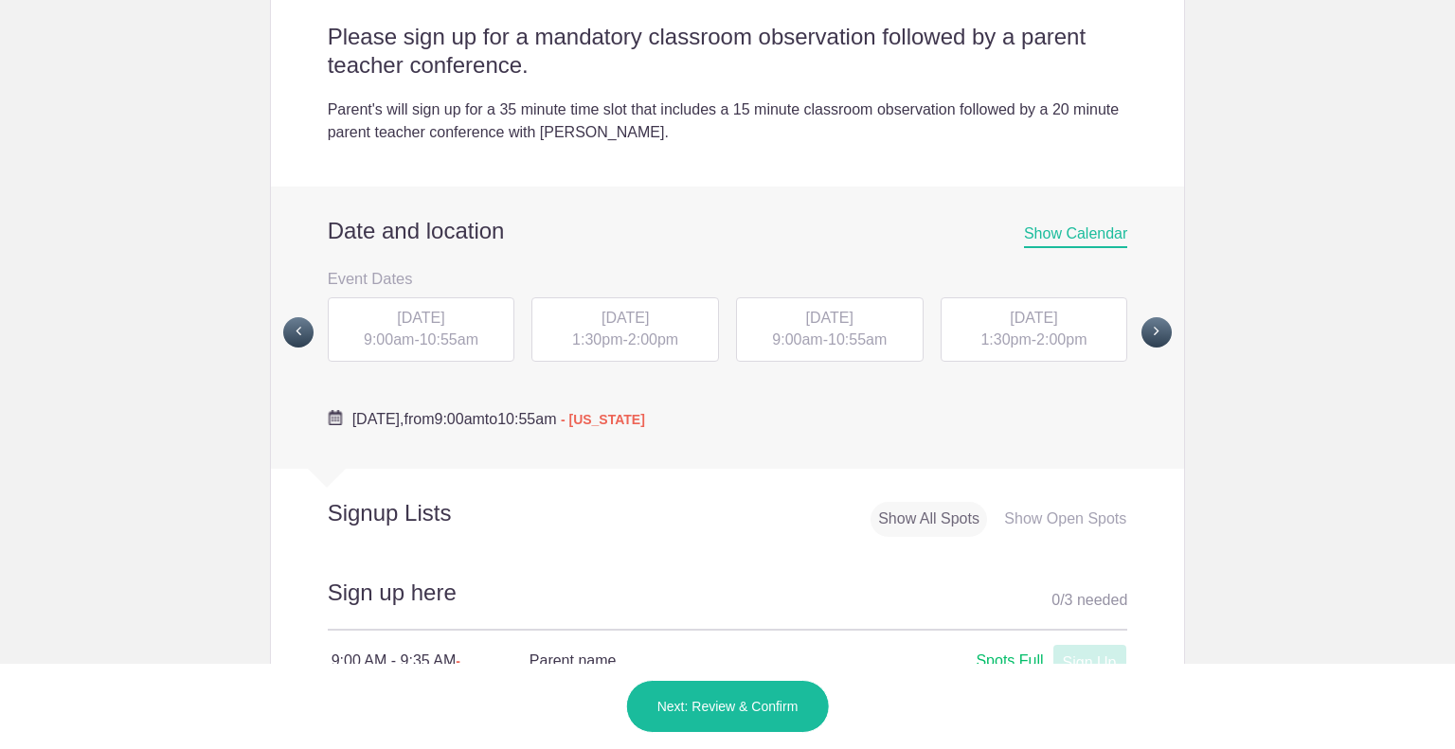
click at [427, 331] on div "[DATE] 9:00am - 10:55am" at bounding box center [422, 329] width 188 height 64
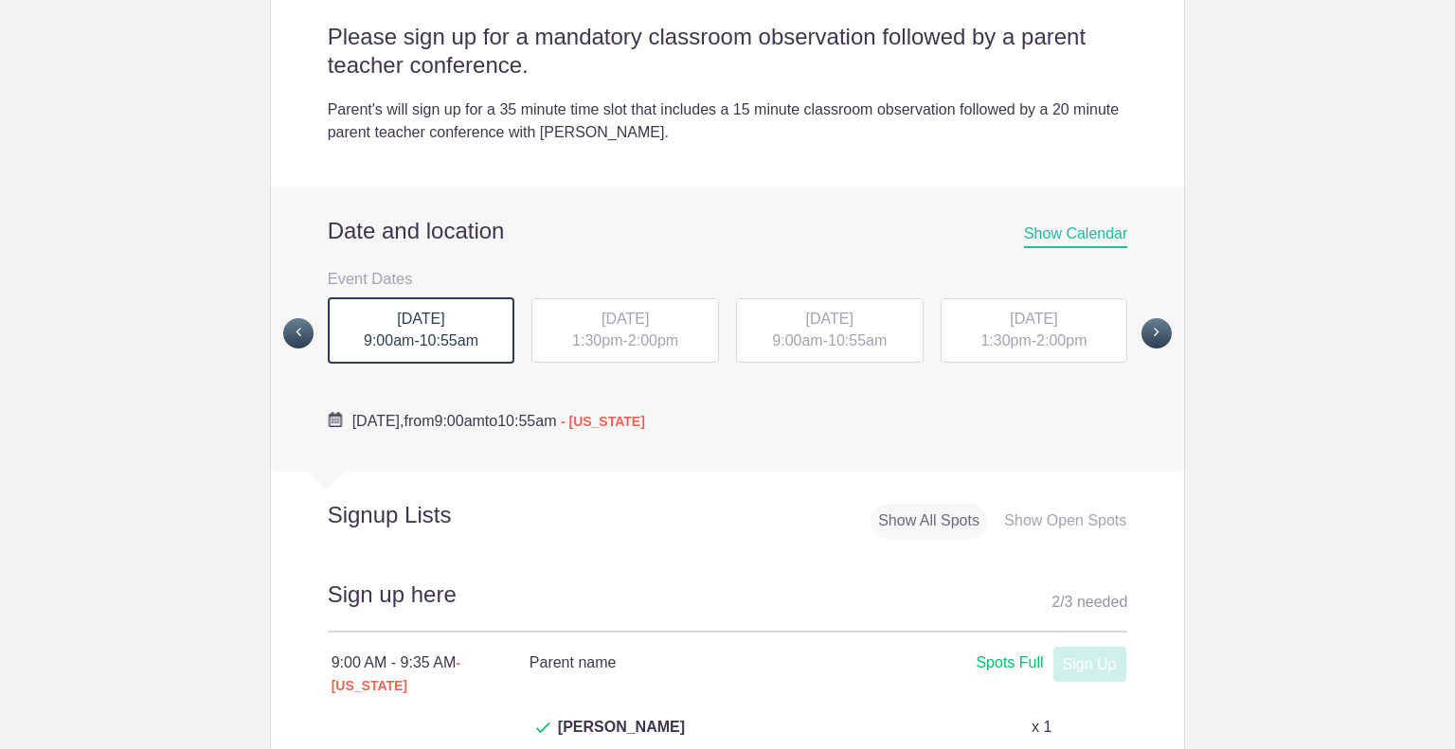
click at [602, 315] on span "[DATE]" at bounding box center [625, 319] width 47 height 16
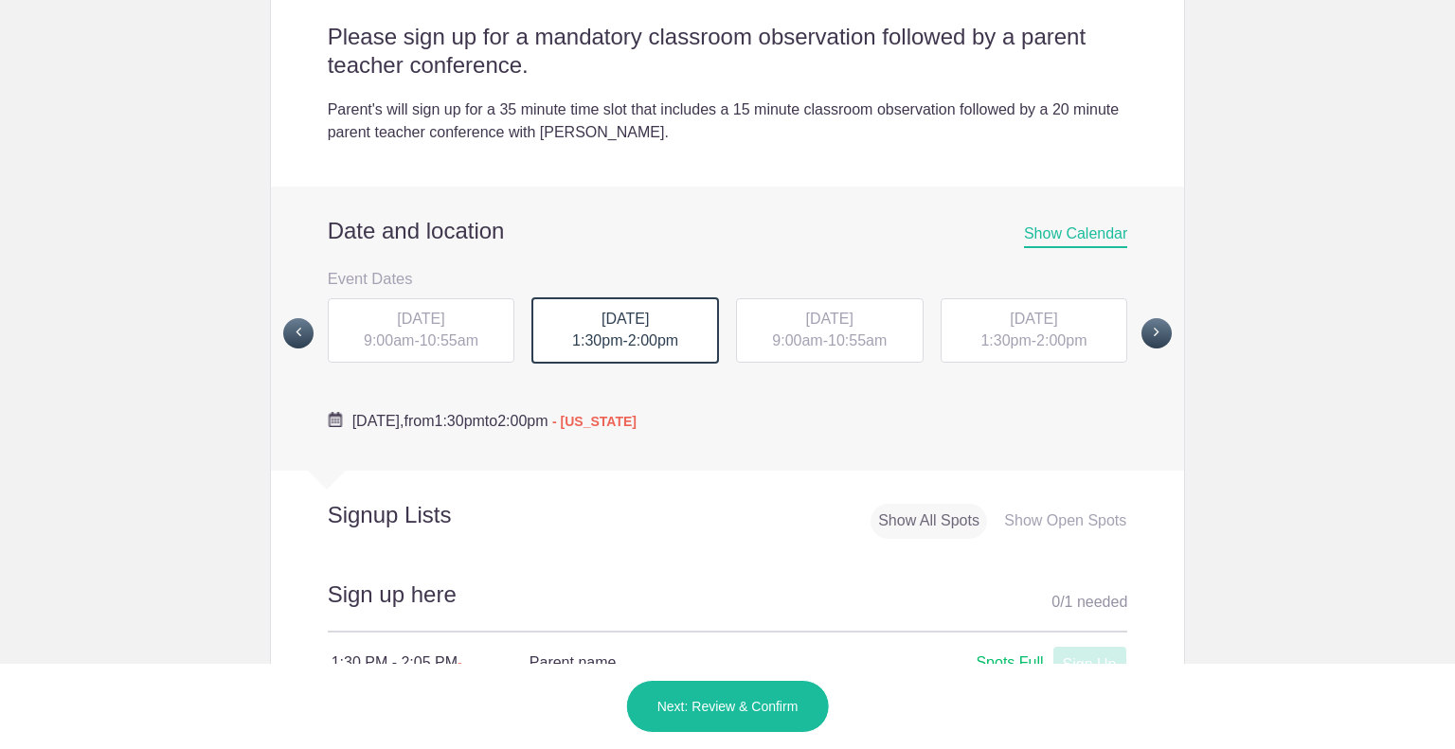
scroll to position [705, 0]
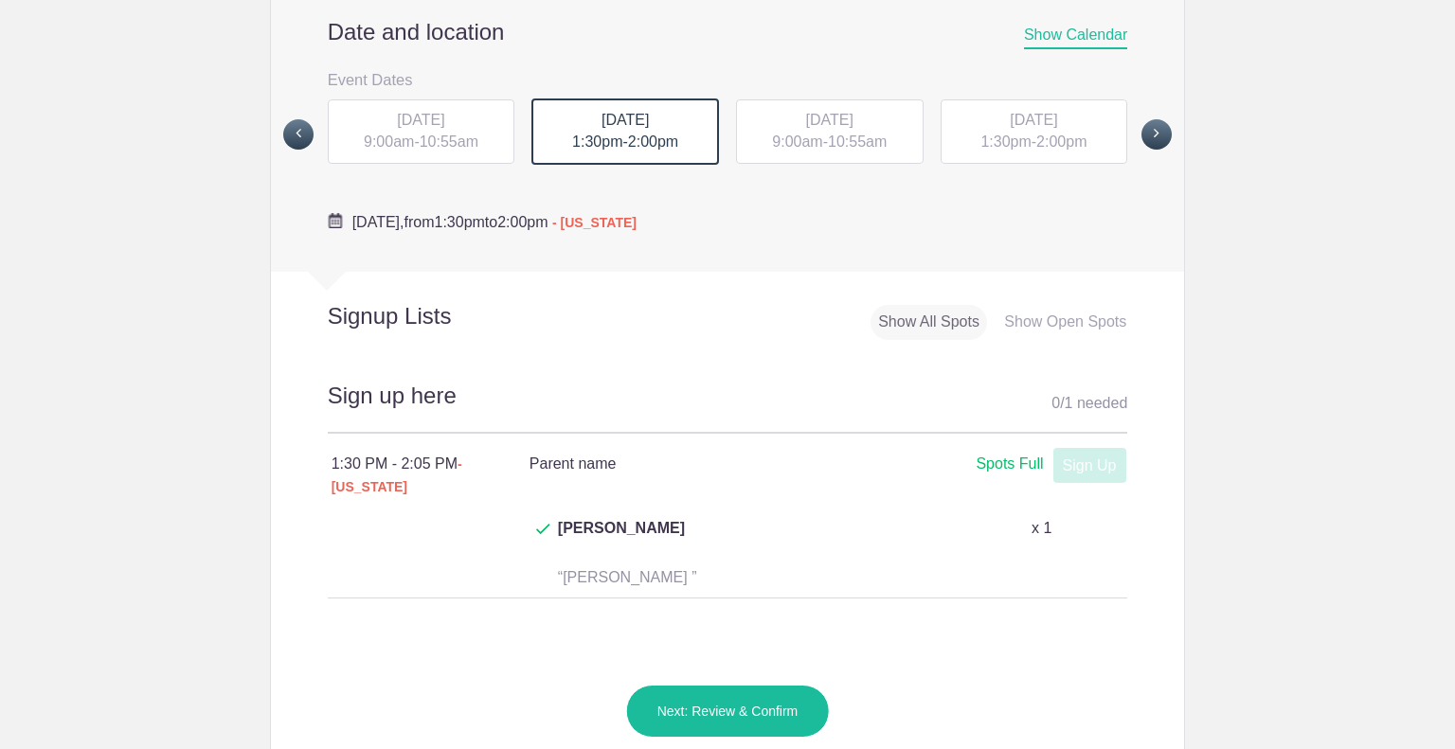
click at [451, 151] on div "[DATE] 9:00am - 10:55am" at bounding box center [422, 131] width 188 height 64
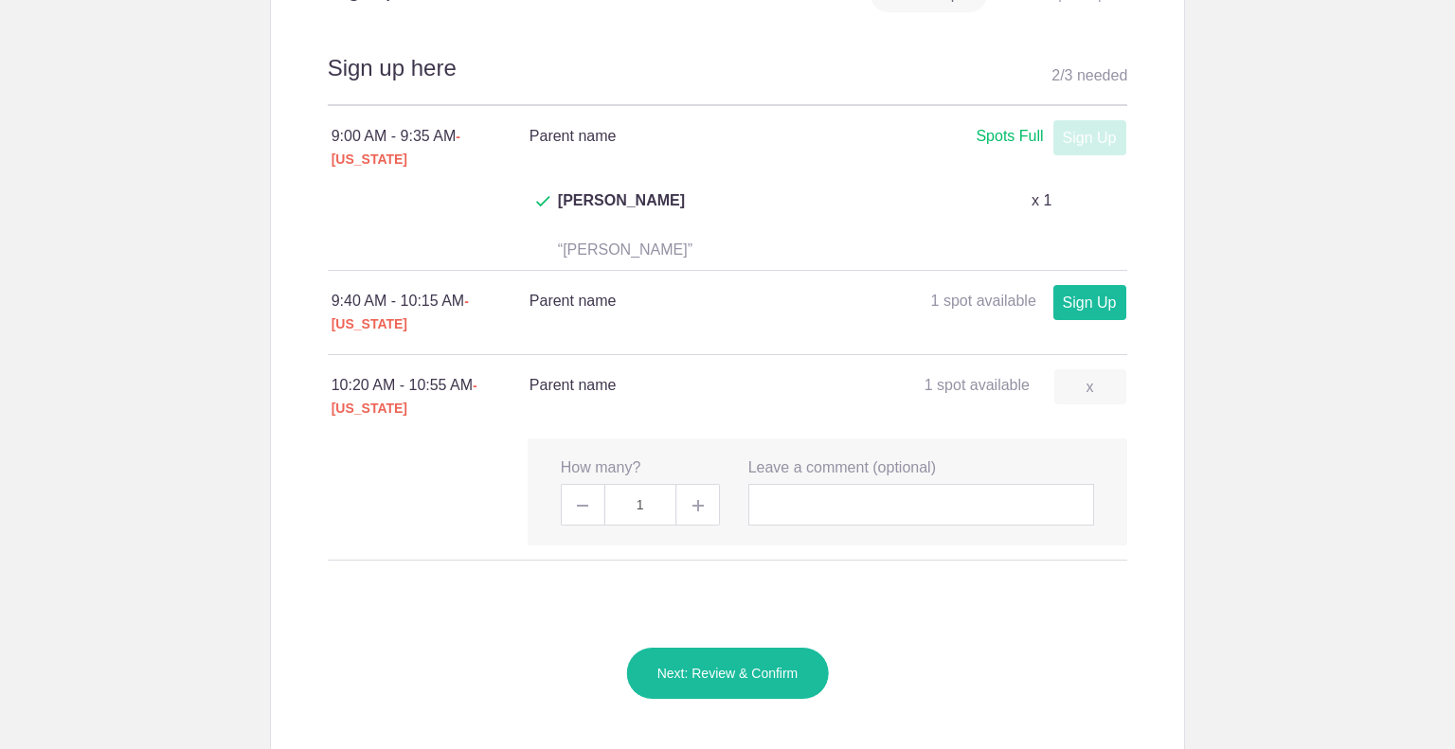
scroll to position [1034, 0]
click at [729, 646] on button "Next: Review & Confirm" at bounding box center [728, 672] width 204 height 53
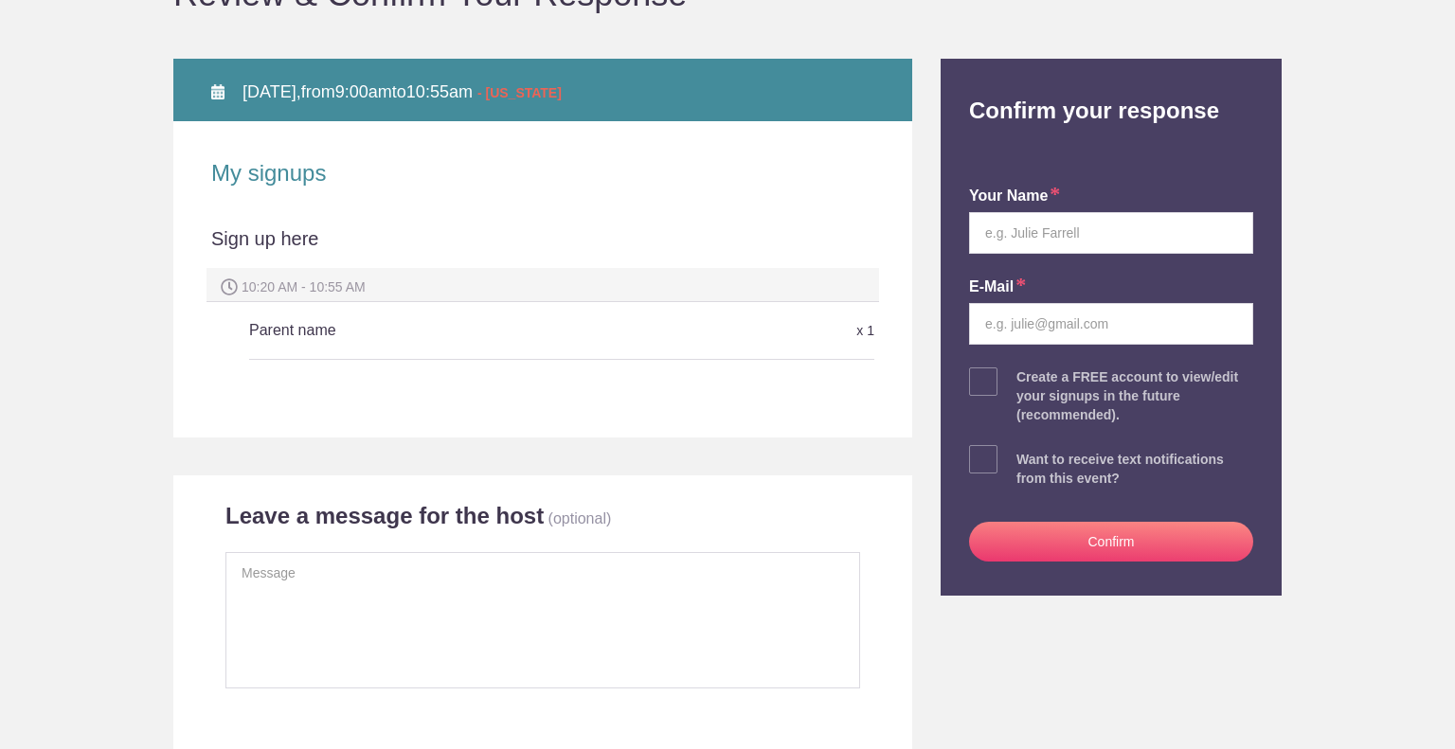
scroll to position [239, 0]
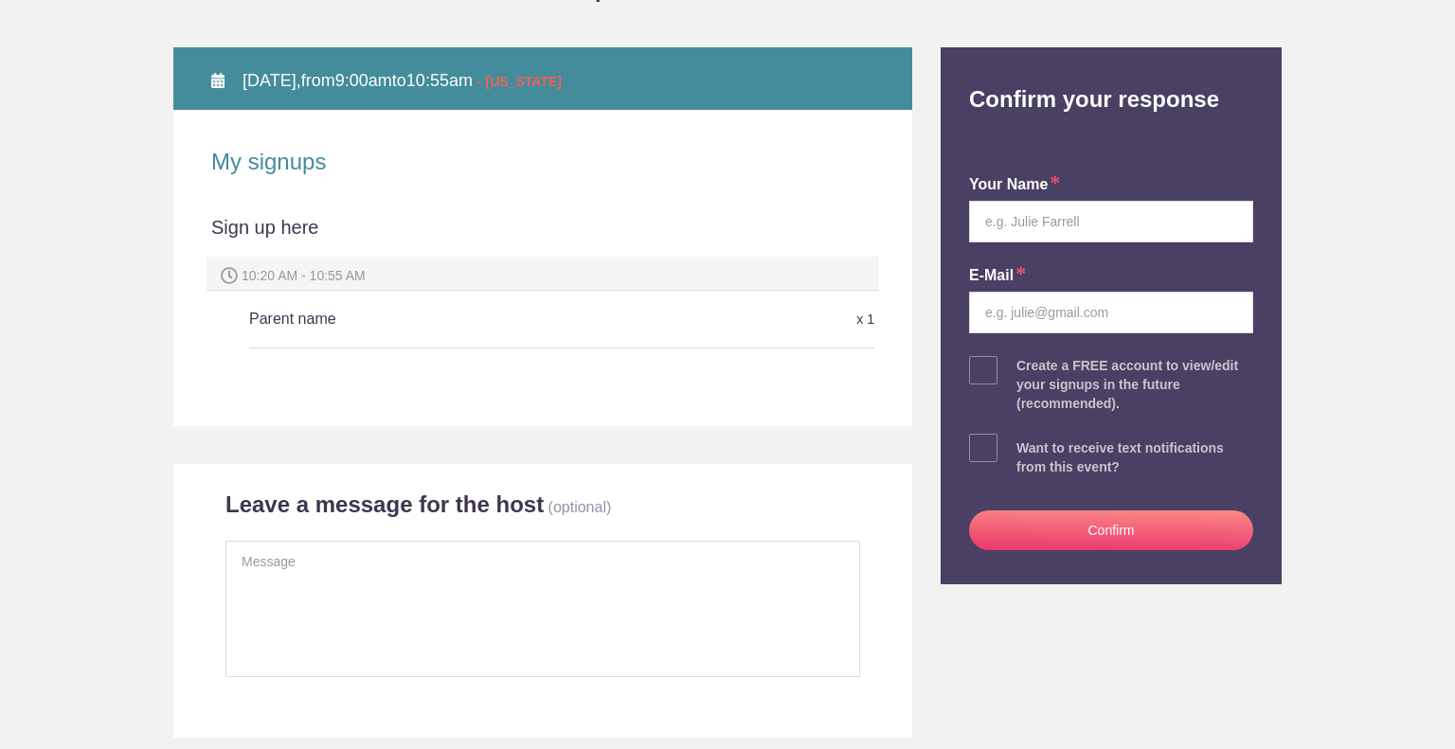
click at [342, 325] on h5 "Parent name" at bounding box center [457, 319] width 417 height 38
click at [297, 318] on h5 "Parent name" at bounding box center [457, 319] width 417 height 38
click at [369, 306] on h5 "Parent name" at bounding box center [457, 319] width 417 height 38
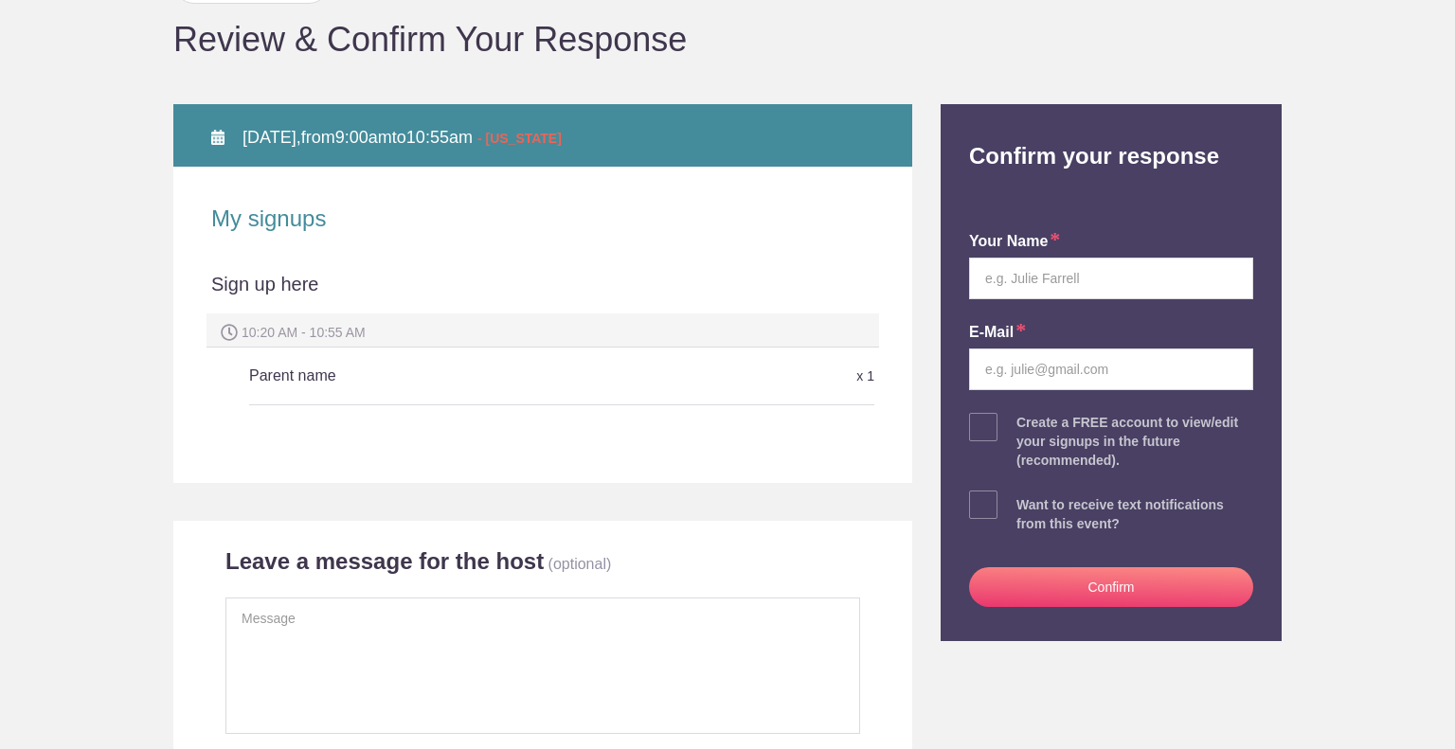
scroll to position [181, 0]
click at [1096, 278] on input "text" at bounding box center [1111, 280] width 284 height 42
type input "[PERSON_NAME] and [PERSON_NAME]"
click at [1102, 378] on input "email" at bounding box center [1111, 371] width 284 height 42
type input "heathermhjones@gmail.com"
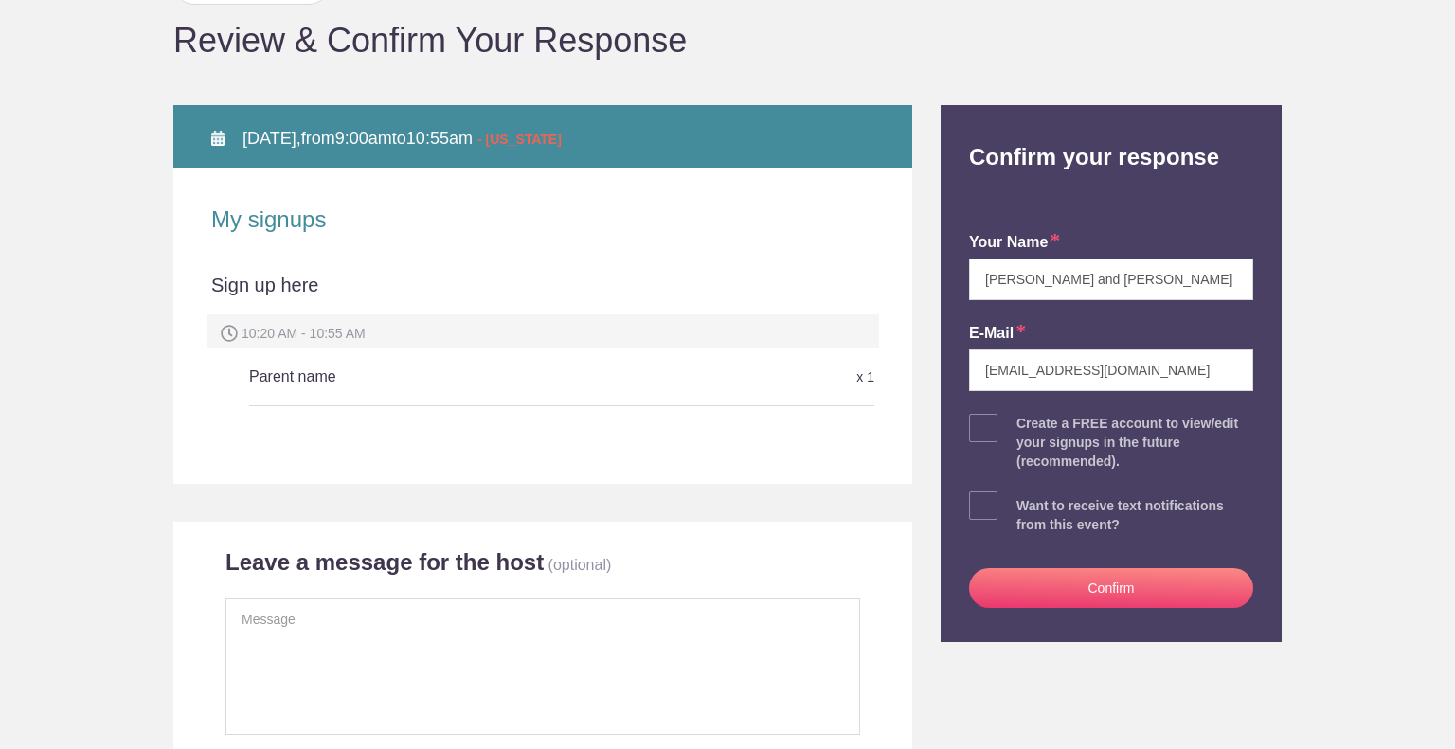
click at [1043, 585] on button "Confirm" at bounding box center [1111, 588] width 284 height 40
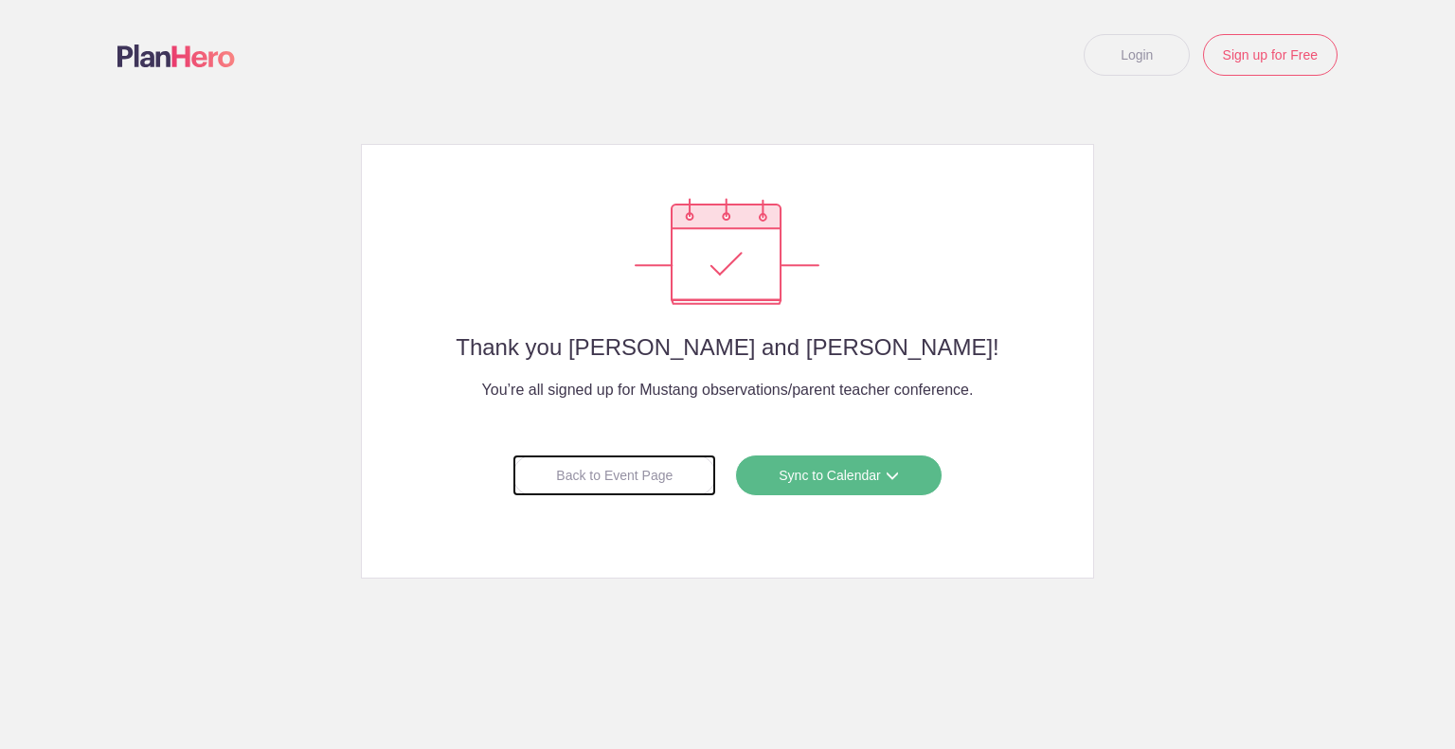
click at [671, 481] on div "Back to Event Page" at bounding box center [615, 476] width 204 height 42
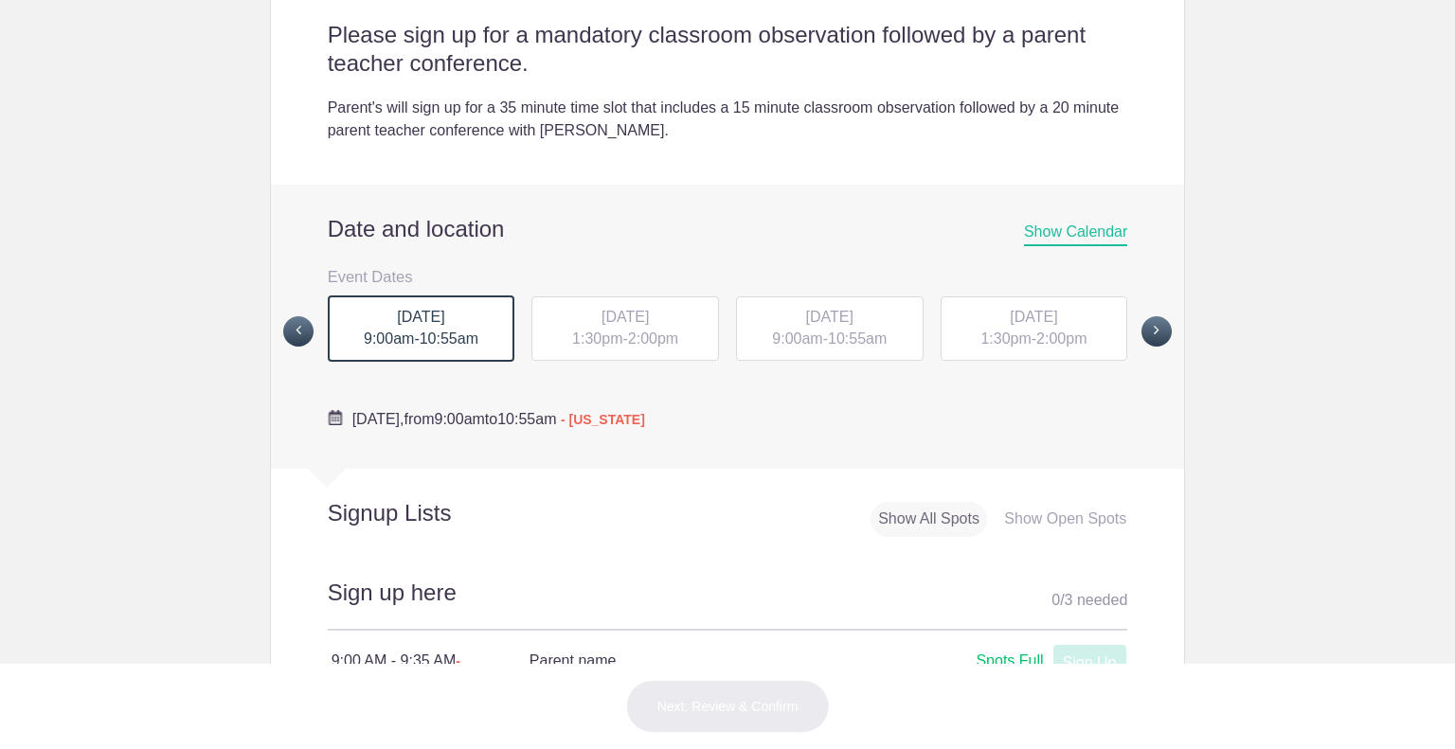
scroll to position [618, 0]
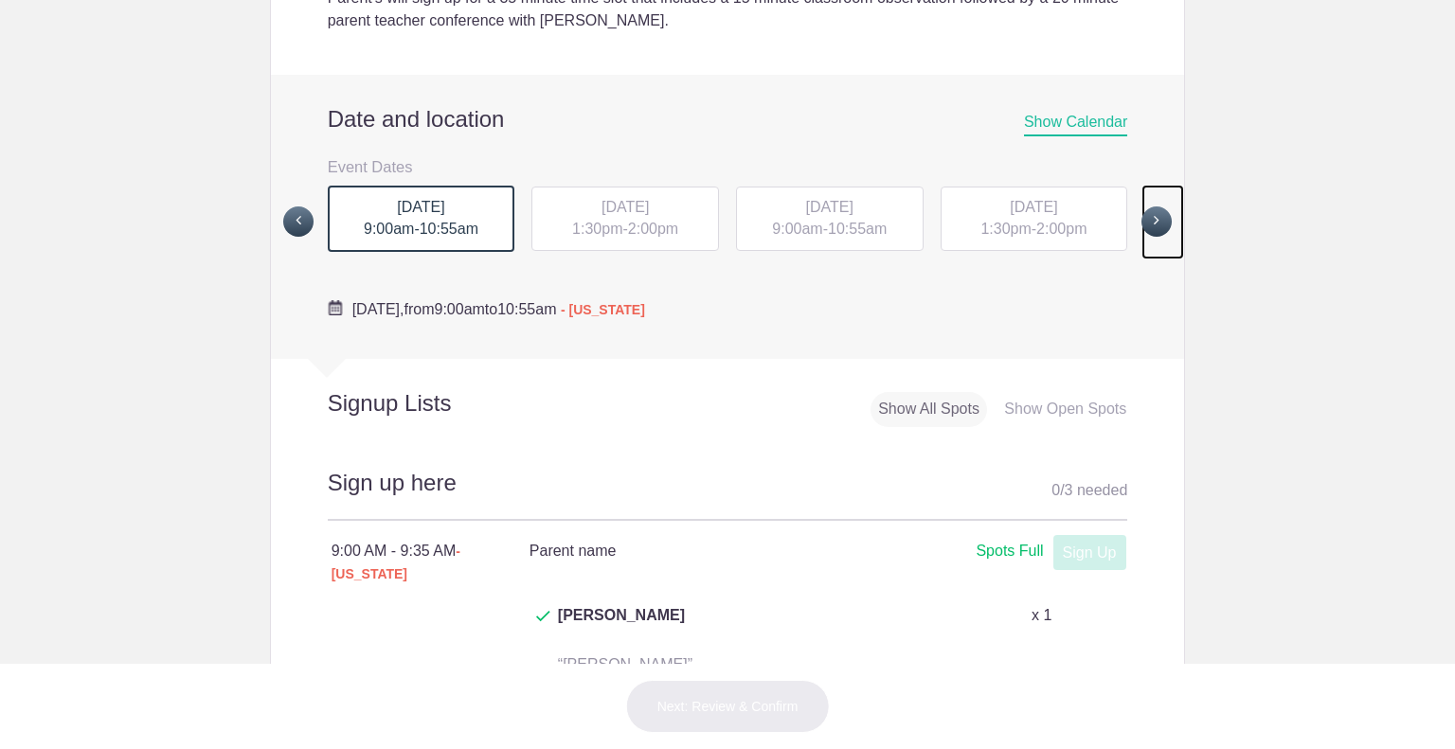
click at [1152, 219] on span at bounding box center [1157, 222] width 30 height 30
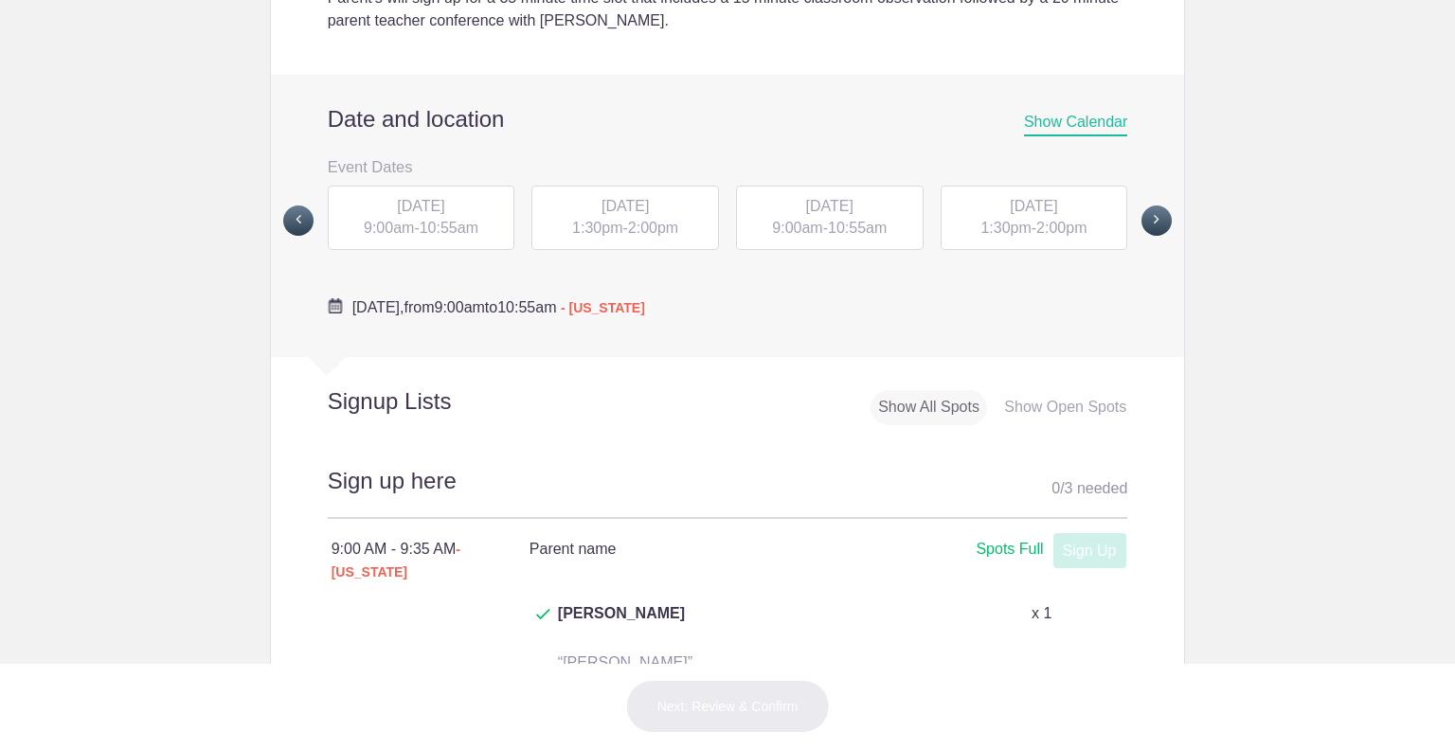
click at [438, 225] on span "10:55am" at bounding box center [449, 228] width 59 height 16
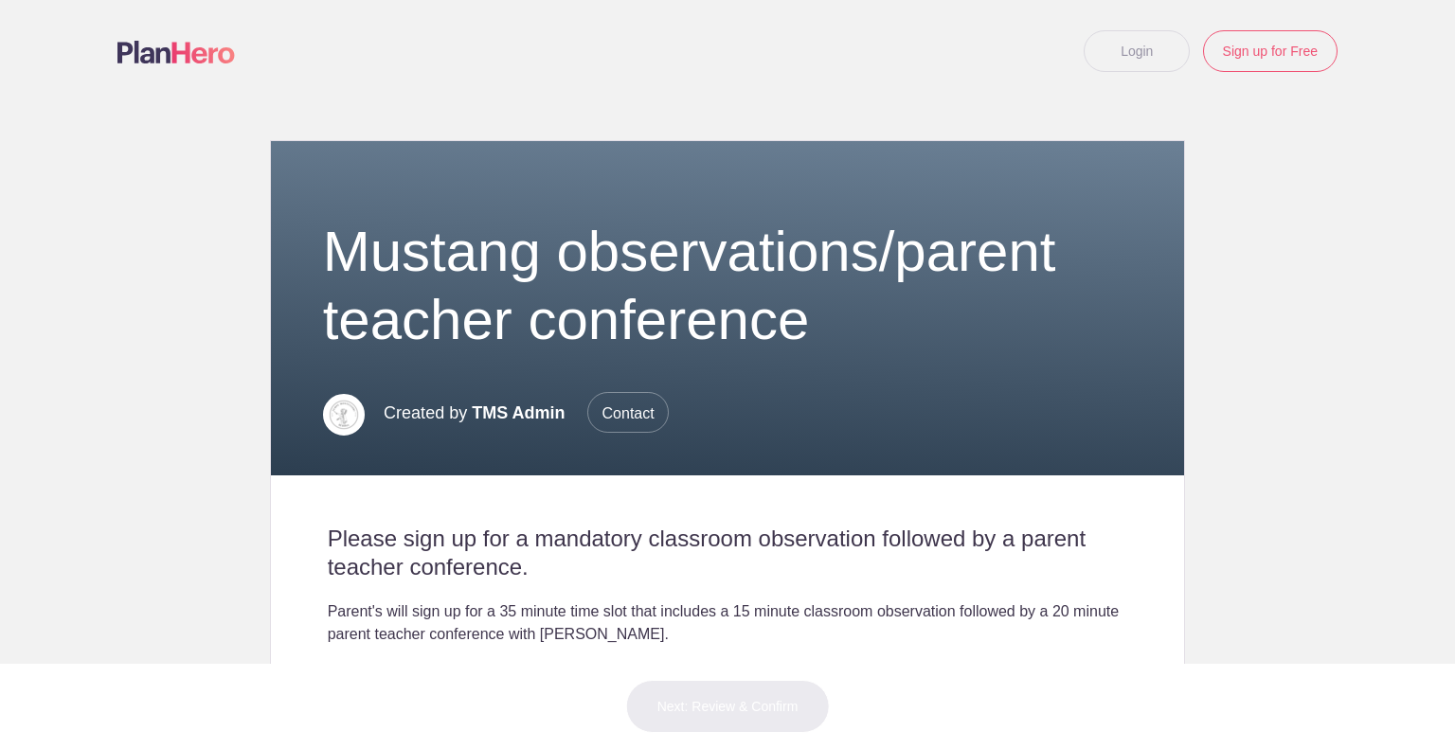
scroll to position [0, 0]
